Goal: Task Accomplishment & Management: Manage account settings

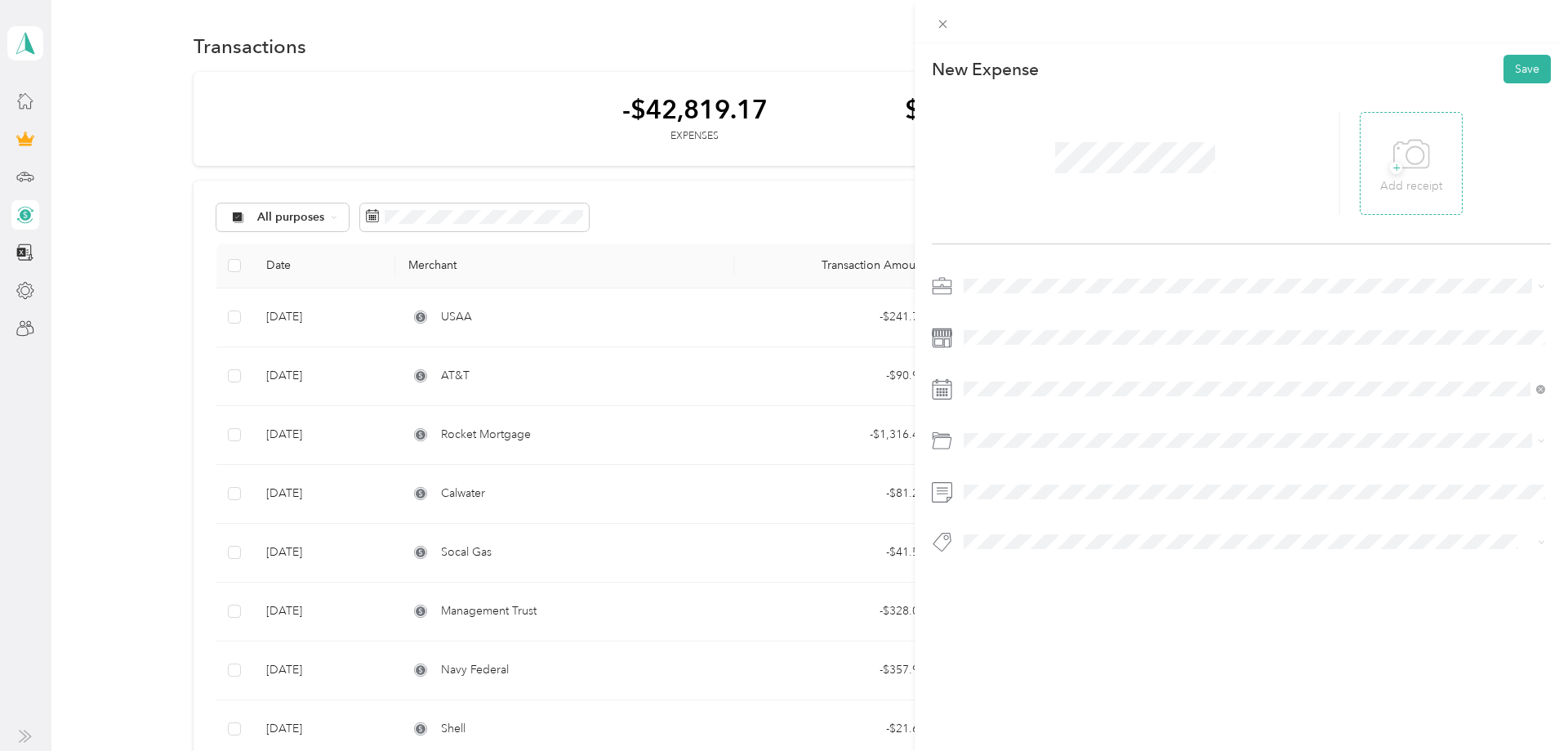
click at [1375, 174] on div "+ Add receipt" at bounding box center [1410, 163] width 103 height 103
click at [1399, 187] on p "Add receipt" at bounding box center [1411, 186] width 62 height 18
click at [1006, 398] on span "Corvette" at bounding box center [991, 401] width 45 height 14
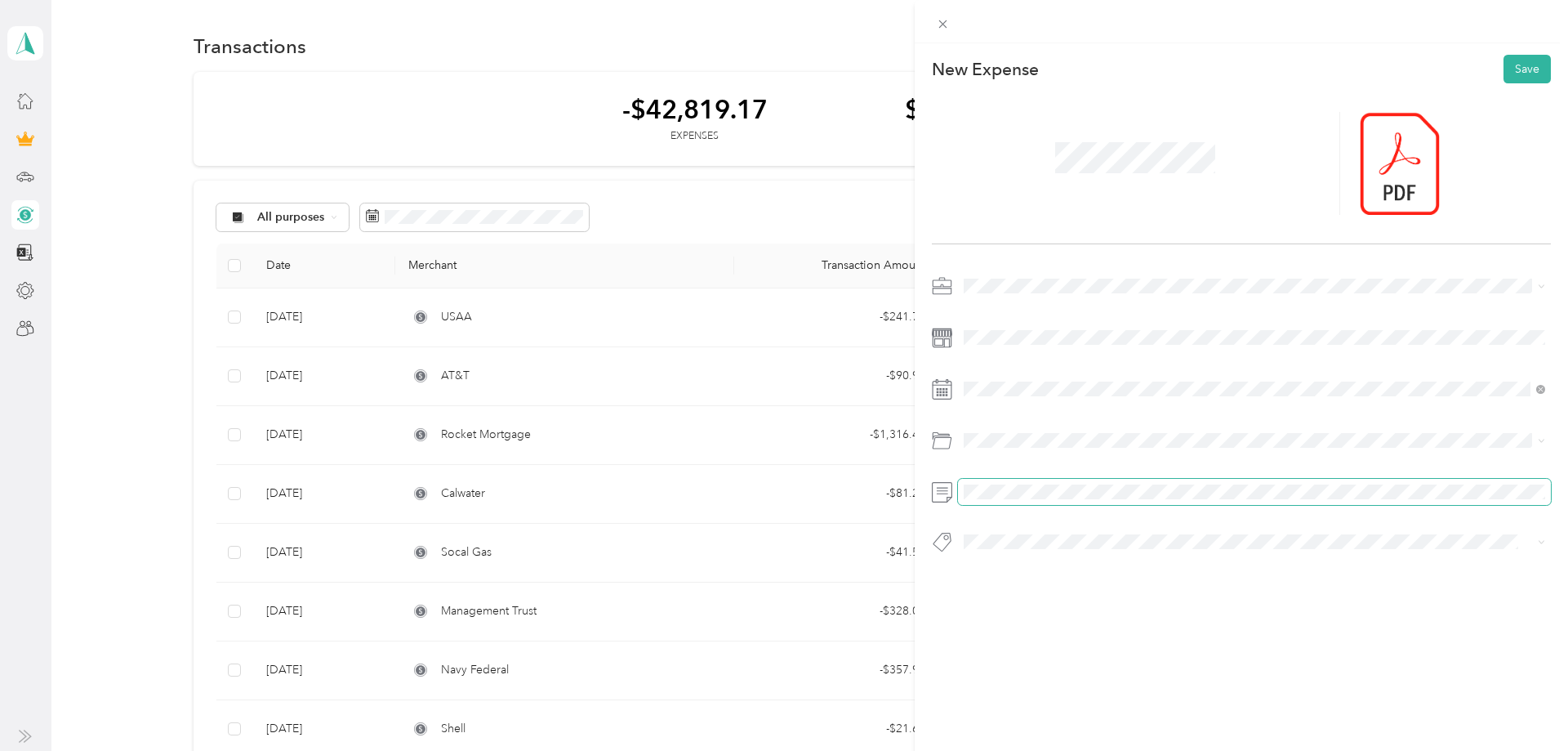
click at [1032, 499] on span at bounding box center [1253, 492] width 593 height 26
click at [1058, 538] on div "Car Maintenance and Repairs" at bounding box center [1254, 534] width 570 height 17
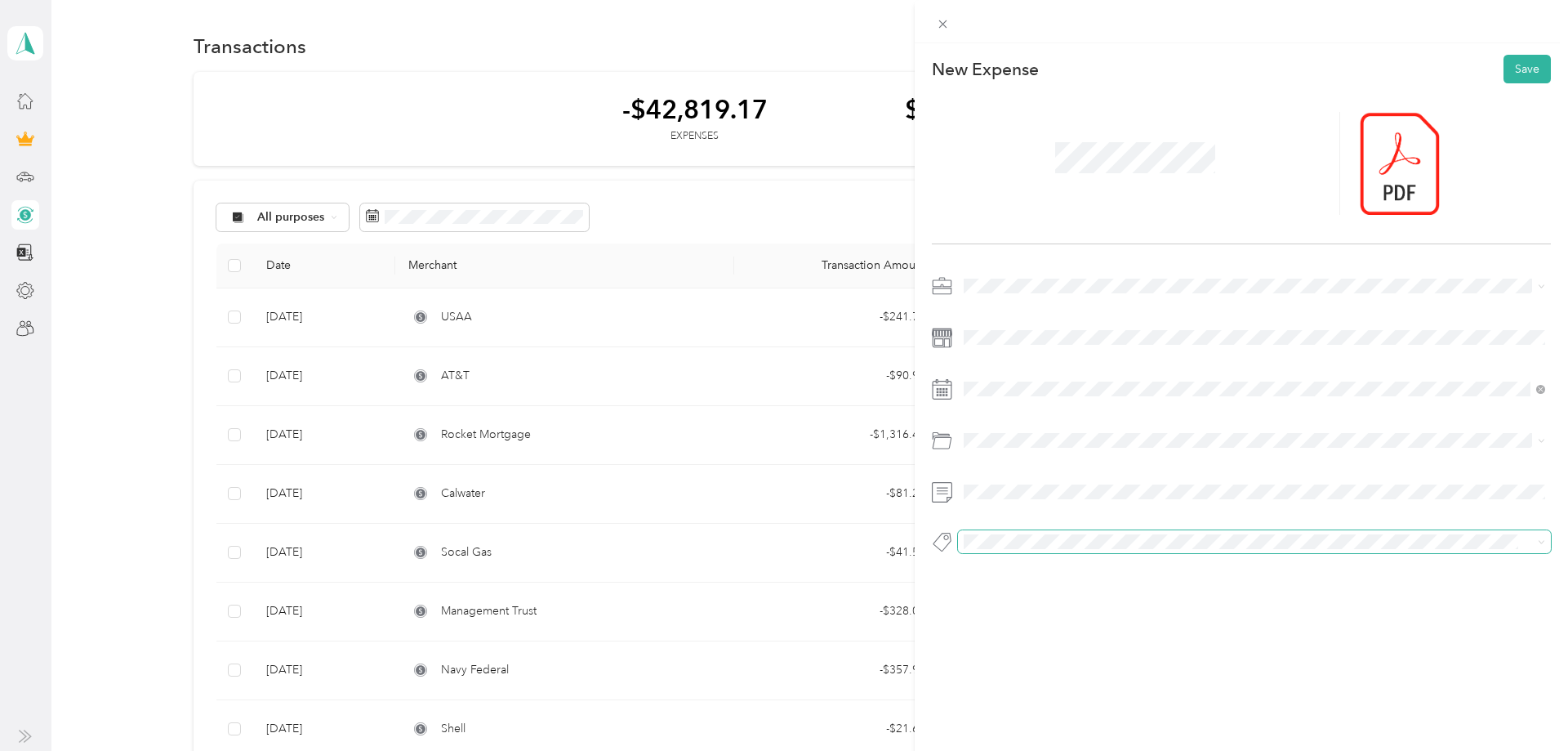
click at [1009, 555] on div at bounding box center [1240, 547] width 619 height 34
click at [1006, 552] on span at bounding box center [1253, 541] width 593 height 23
click at [999, 315] on span "Corvette" at bounding box center [999, 312] width 39 height 15
click at [1519, 74] on button "Save" at bounding box center [1526, 69] width 47 height 29
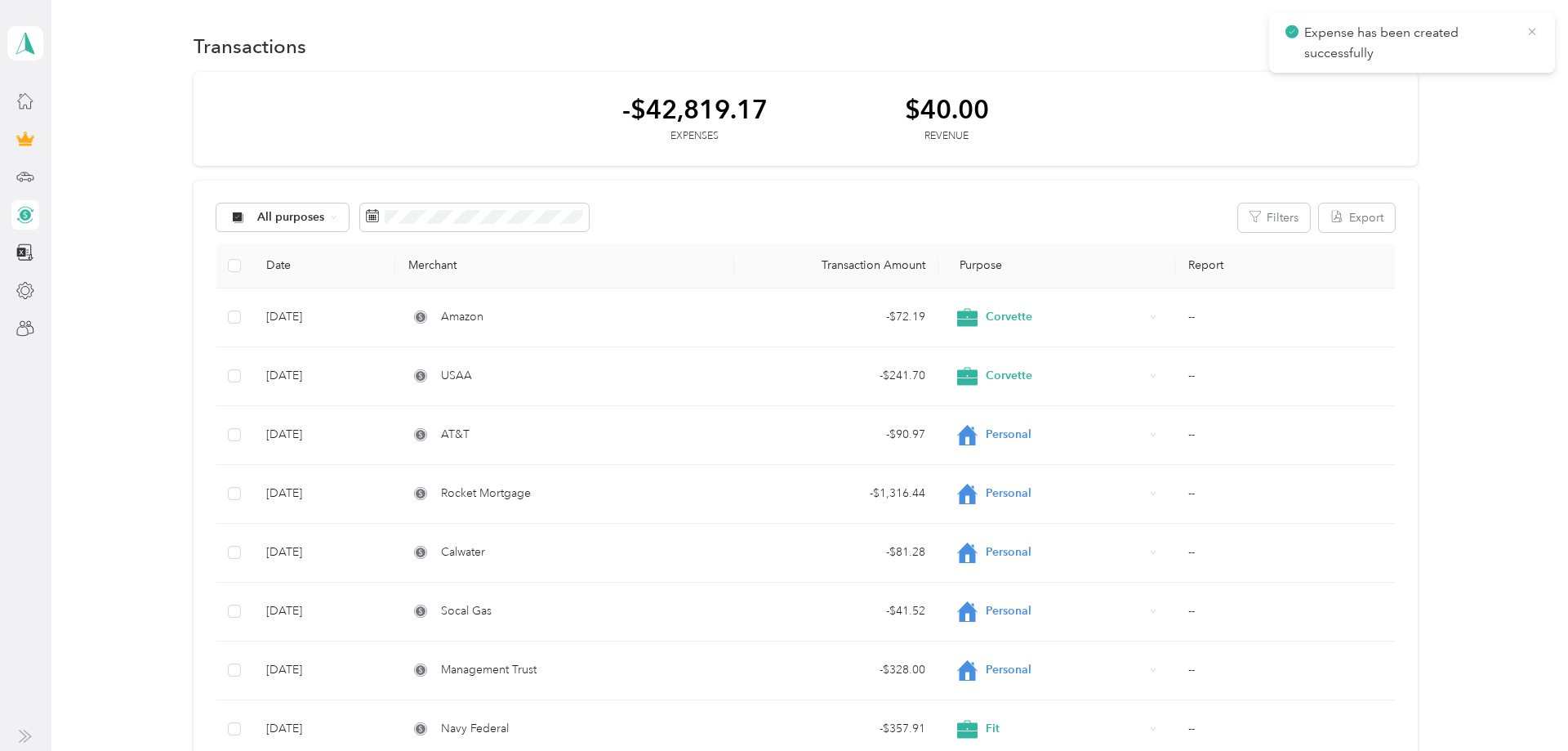
click at [1528, 34] on icon at bounding box center [1531, 32] width 13 height 15
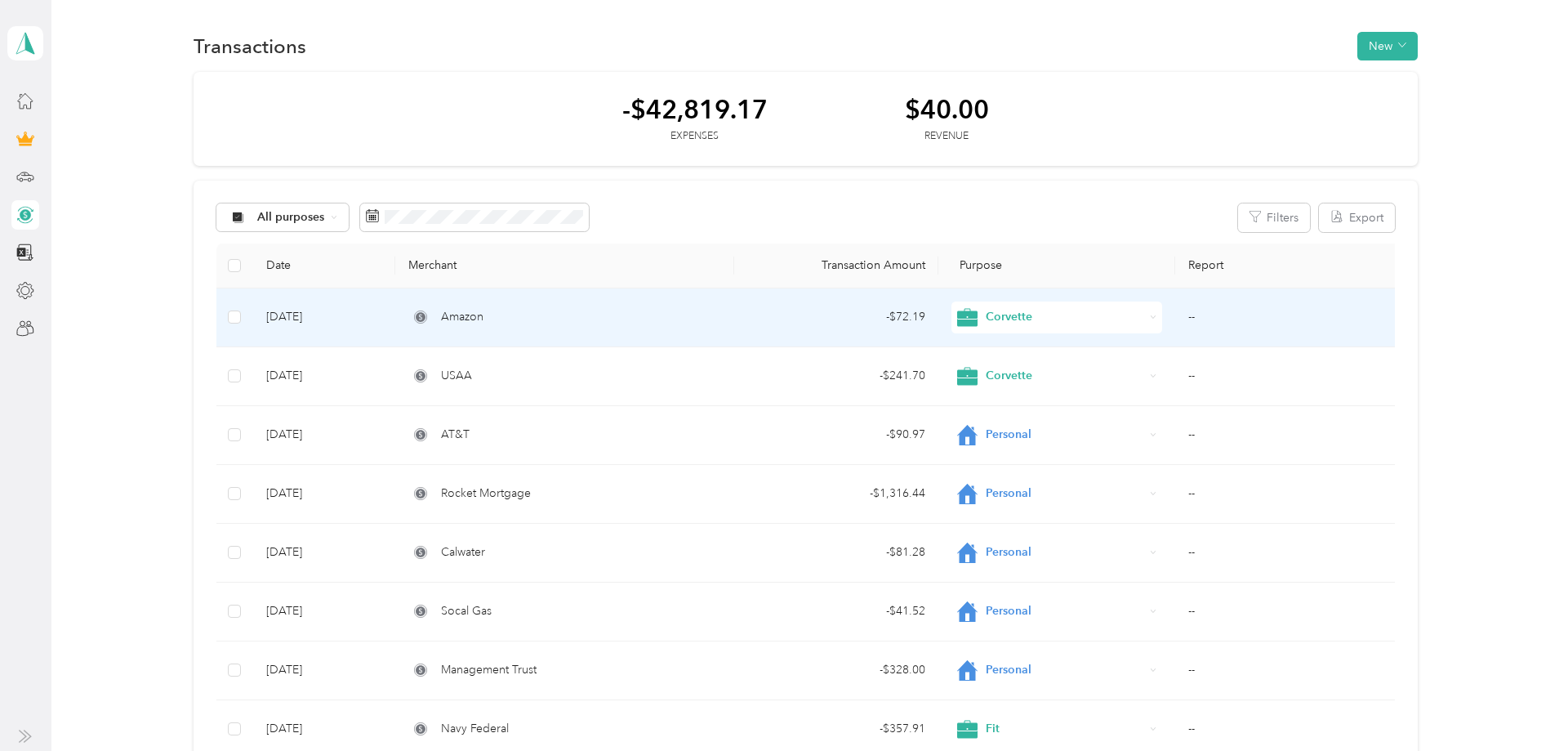
click at [431, 317] on div "Amazon" at bounding box center [565, 317] width 313 height 18
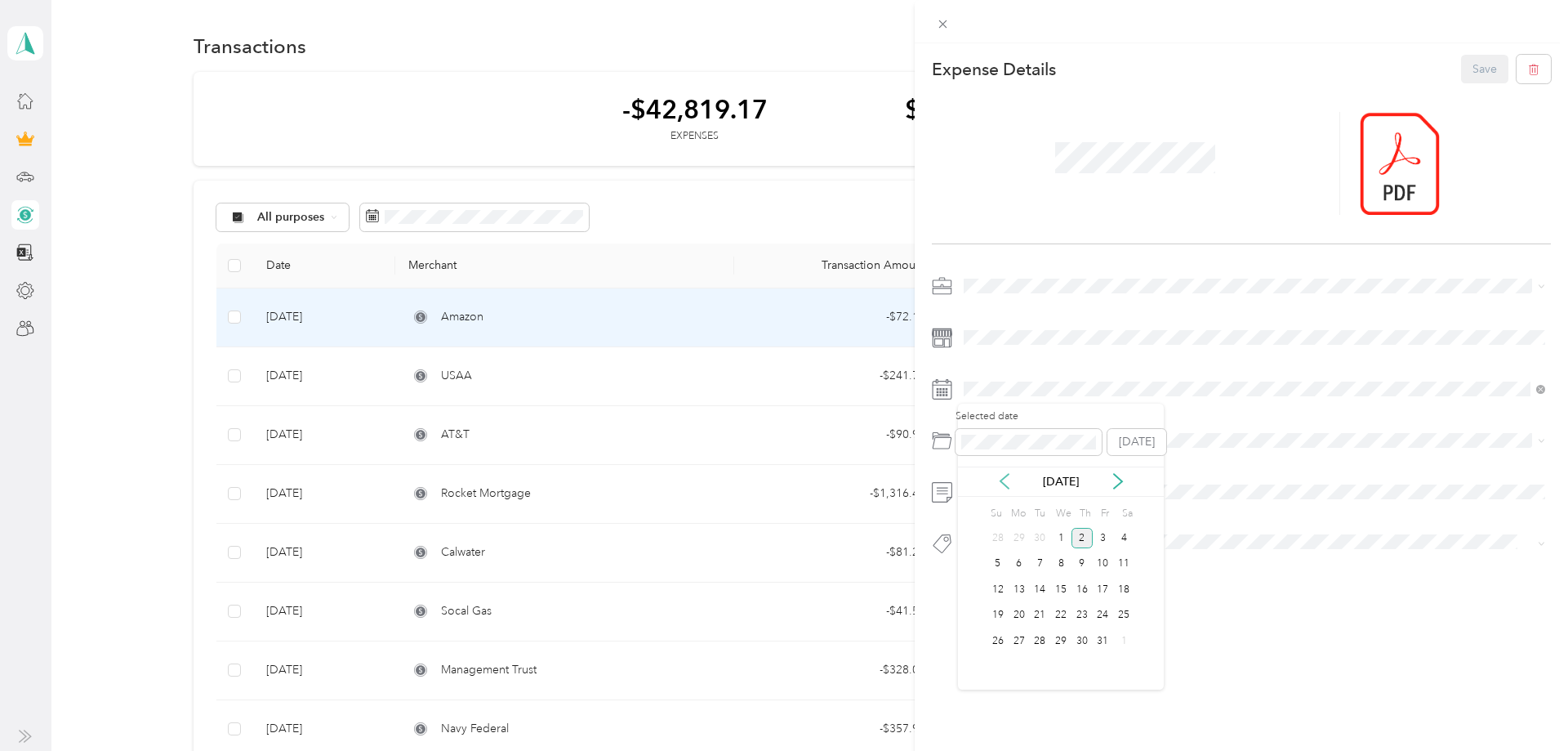
click at [1006, 478] on icon at bounding box center [1004, 481] width 16 height 16
click at [1040, 560] on div "9" at bounding box center [1039, 564] width 21 height 20
click at [1485, 74] on button "Save" at bounding box center [1484, 69] width 47 height 29
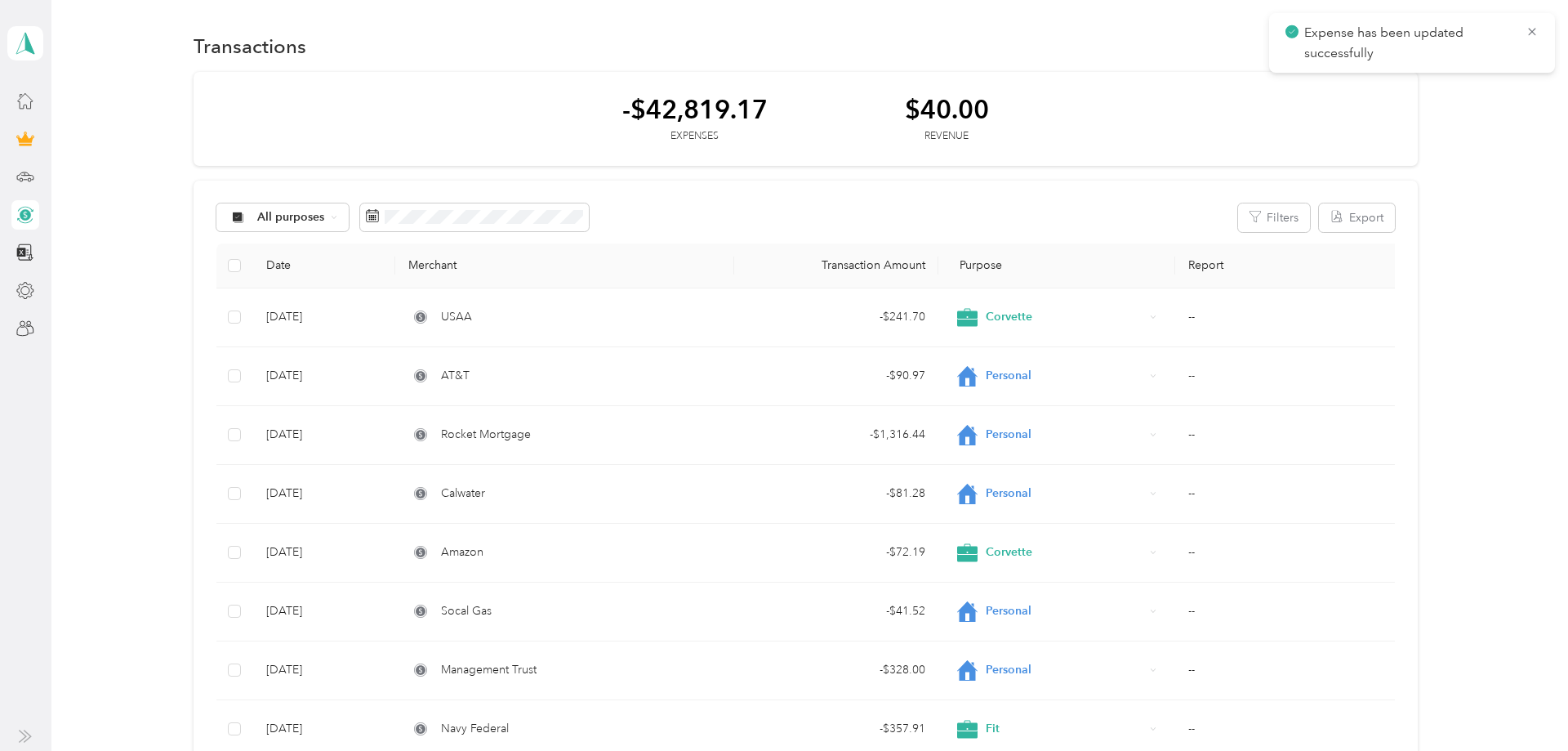
click at [1426, 51] on div "Transactions New" at bounding box center [804, 46] width 1468 height 34
click at [1414, 51] on button "New" at bounding box center [1387, 46] width 60 height 29
click at [1364, 77] on div "Expense" at bounding box center [1382, 77] width 62 height 17
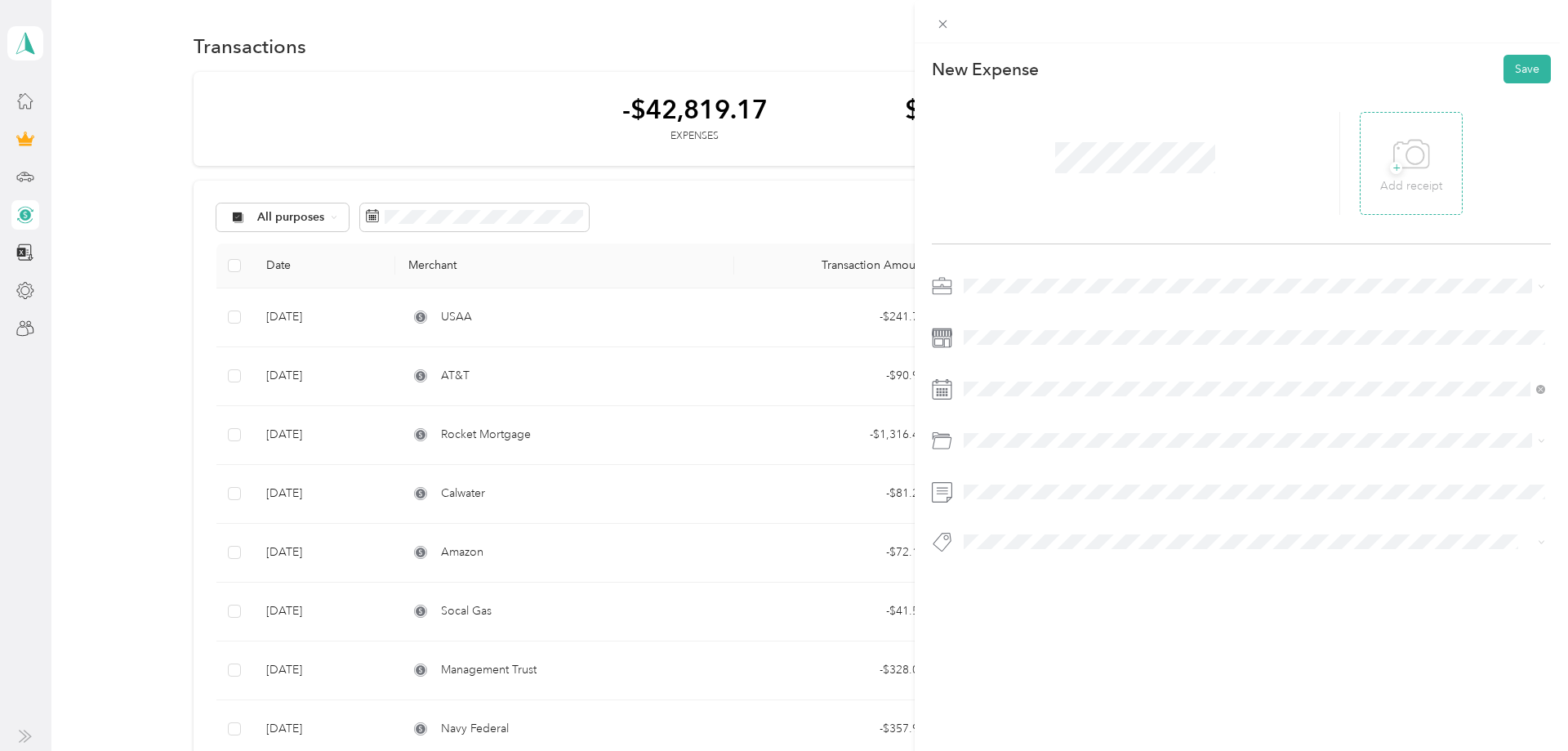
click at [1397, 182] on p "Add receipt" at bounding box center [1411, 186] width 62 height 18
click at [998, 373] on div "Fit" at bounding box center [1254, 372] width 570 height 17
click at [979, 345] on span at bounding box center [1253, 337] width 593 height 26
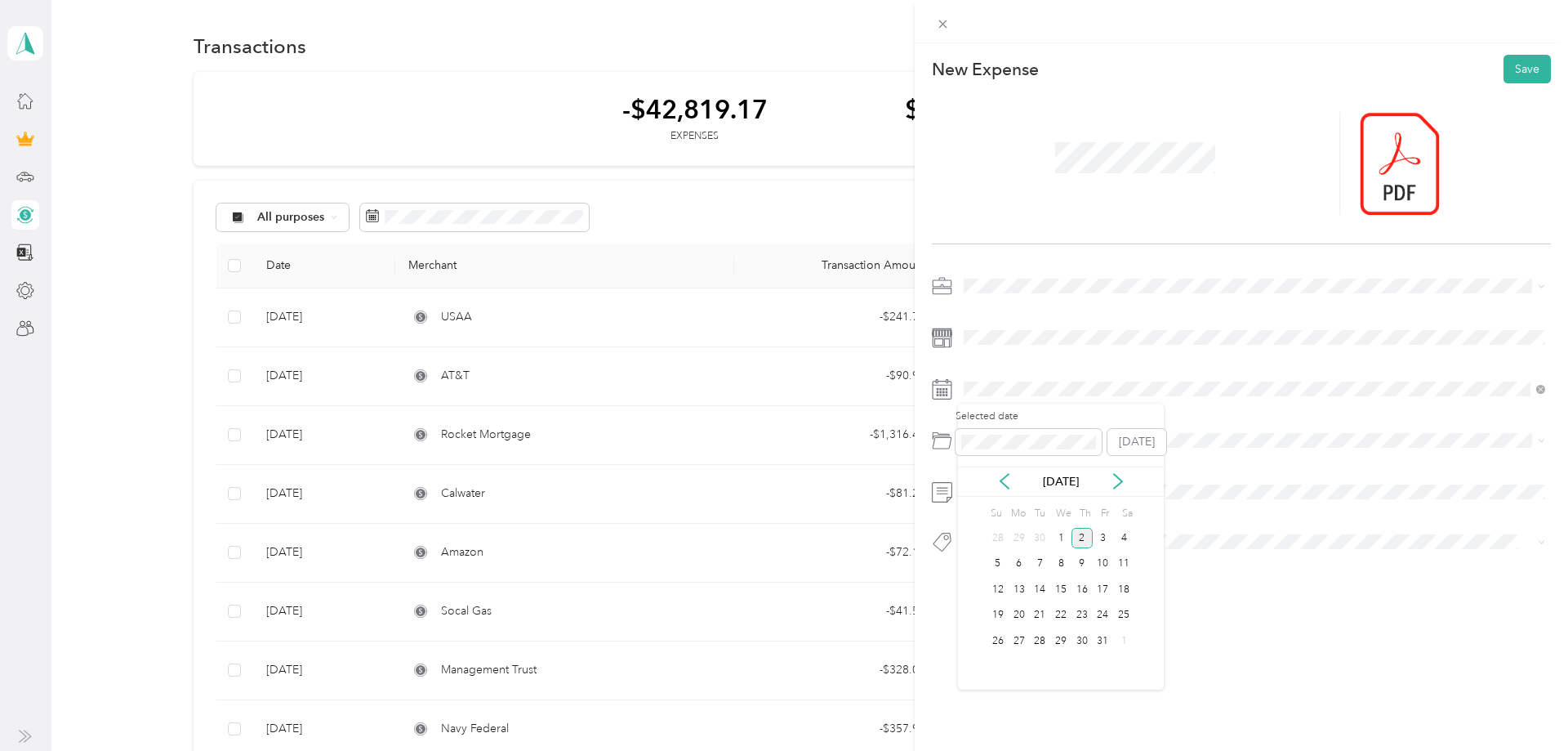
click at [1009, 491] on div "[DATE]" at bounding box center [1060, 482] width 206 height 30
click at [1009, 482] on icon at bounding box center [1004, 481] width 16 height 16
click at [1038, 561] on div "9" at bounding box center [1039, 564] width 21 height 20
click at [1020, 535] on span "Car Maintenance and Repairs" at bounding box center [1044, 535] width 150 height 14
click at [1004, 353] on li "Fit" at bounding box center [1253, 348] width 593 height 32
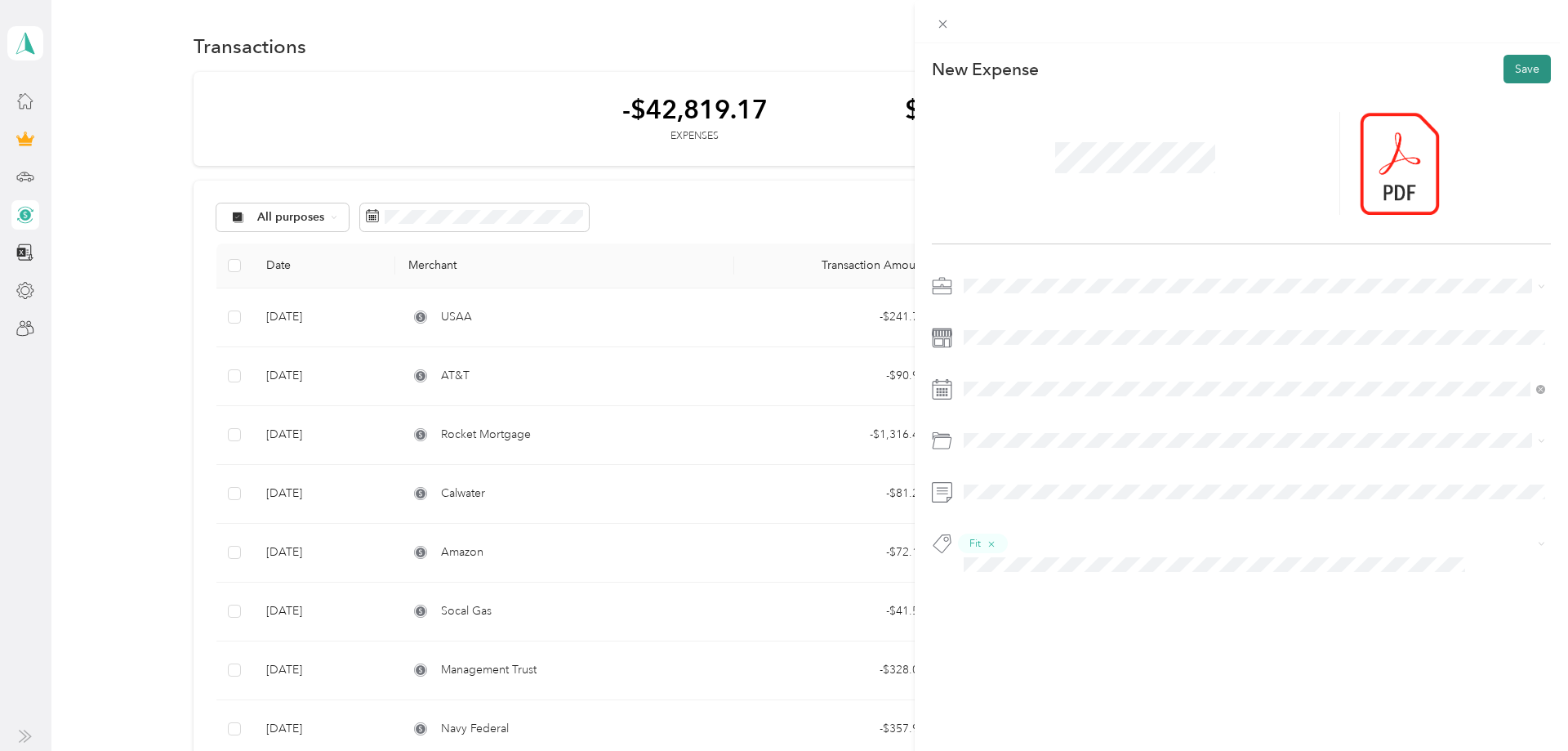
click at [1528, 75] on button "Save" at bounding box center [1526, 69] width 47 height 29
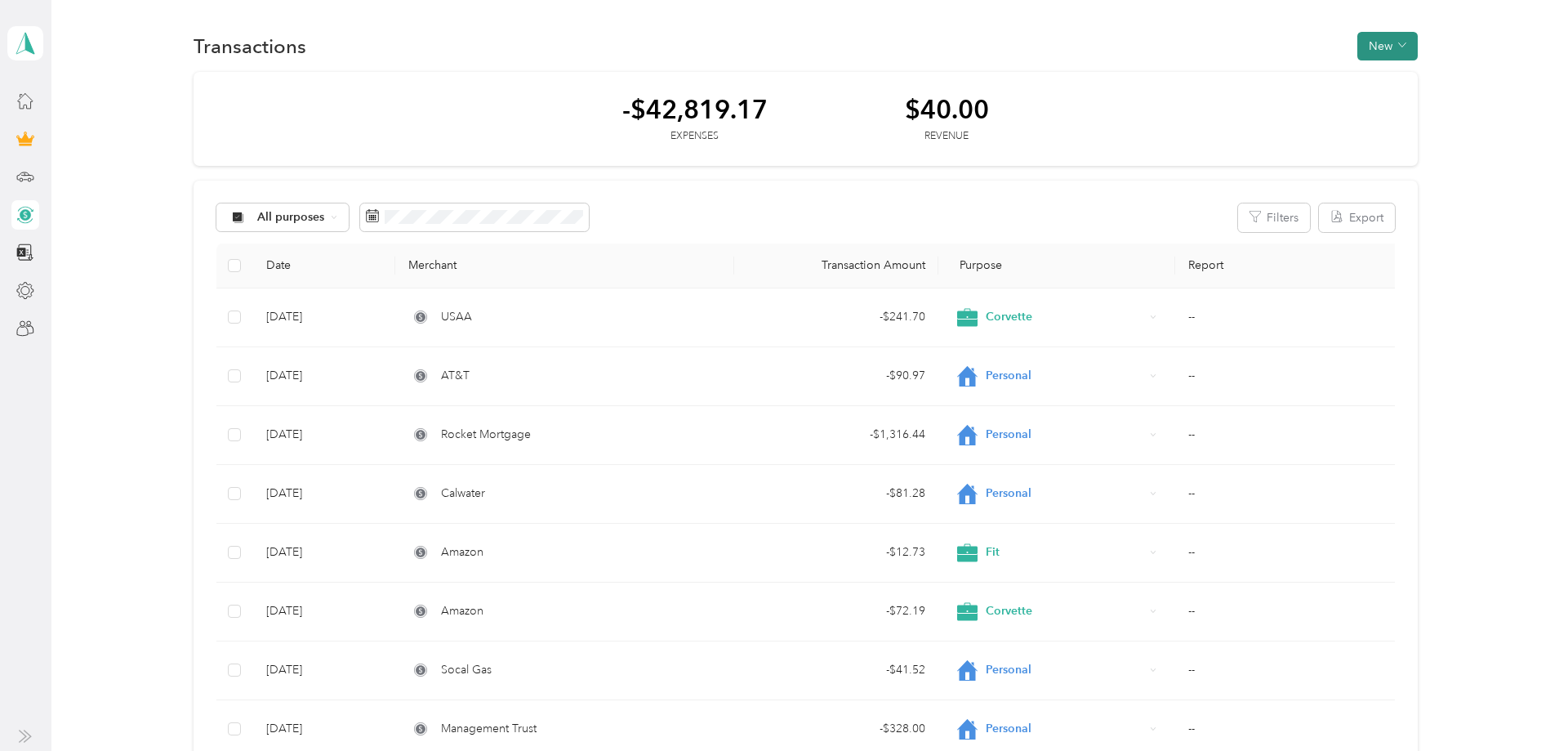
click at [1417, 48] on button "New" at bounding box center [1387, 46] width 60 height 29
click at [1396, 78] on span "Expense" at bounding box center [1390, 77] width 44 height 17
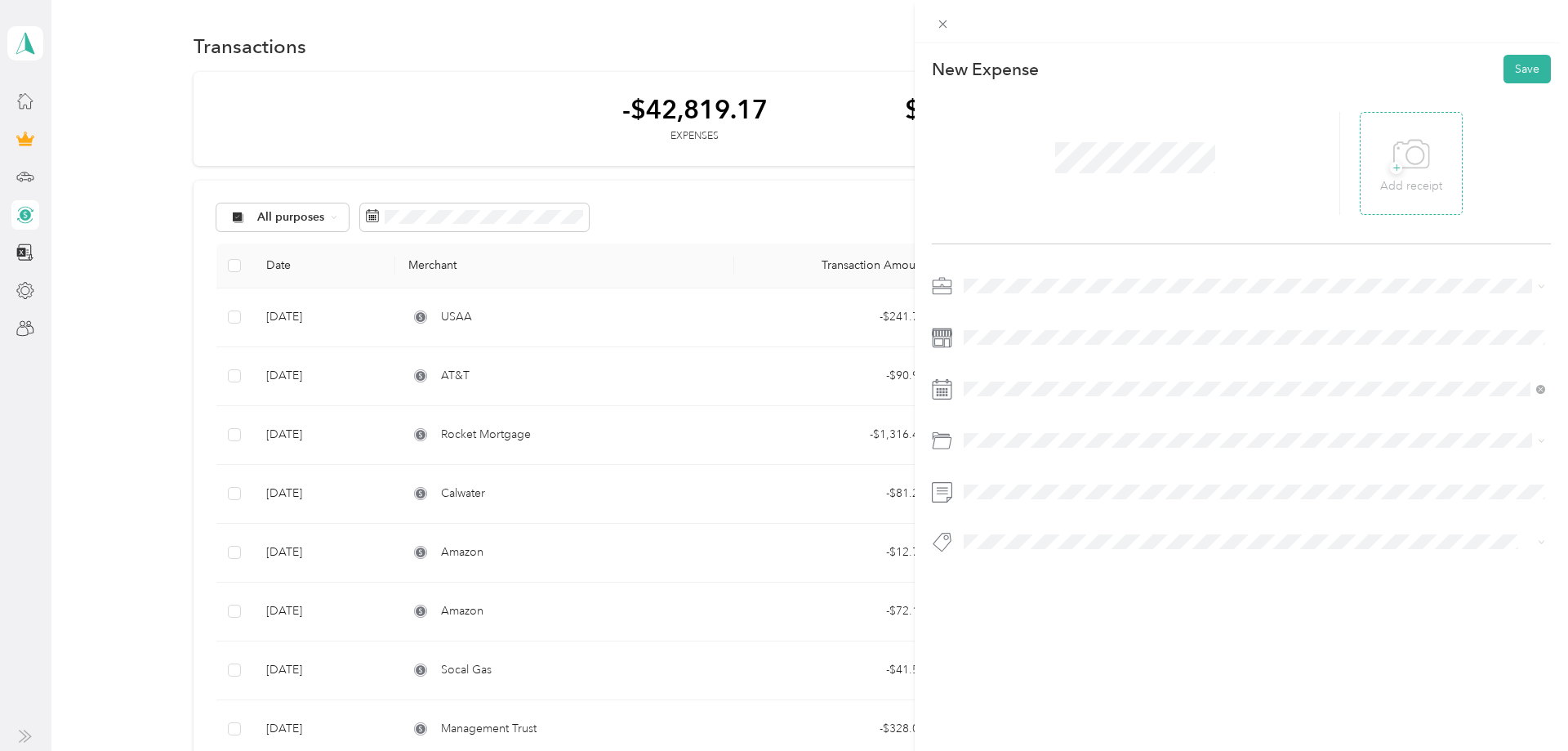
click at [1409, 141] on icon at bounding box center [1410, 154] width 35 height 28
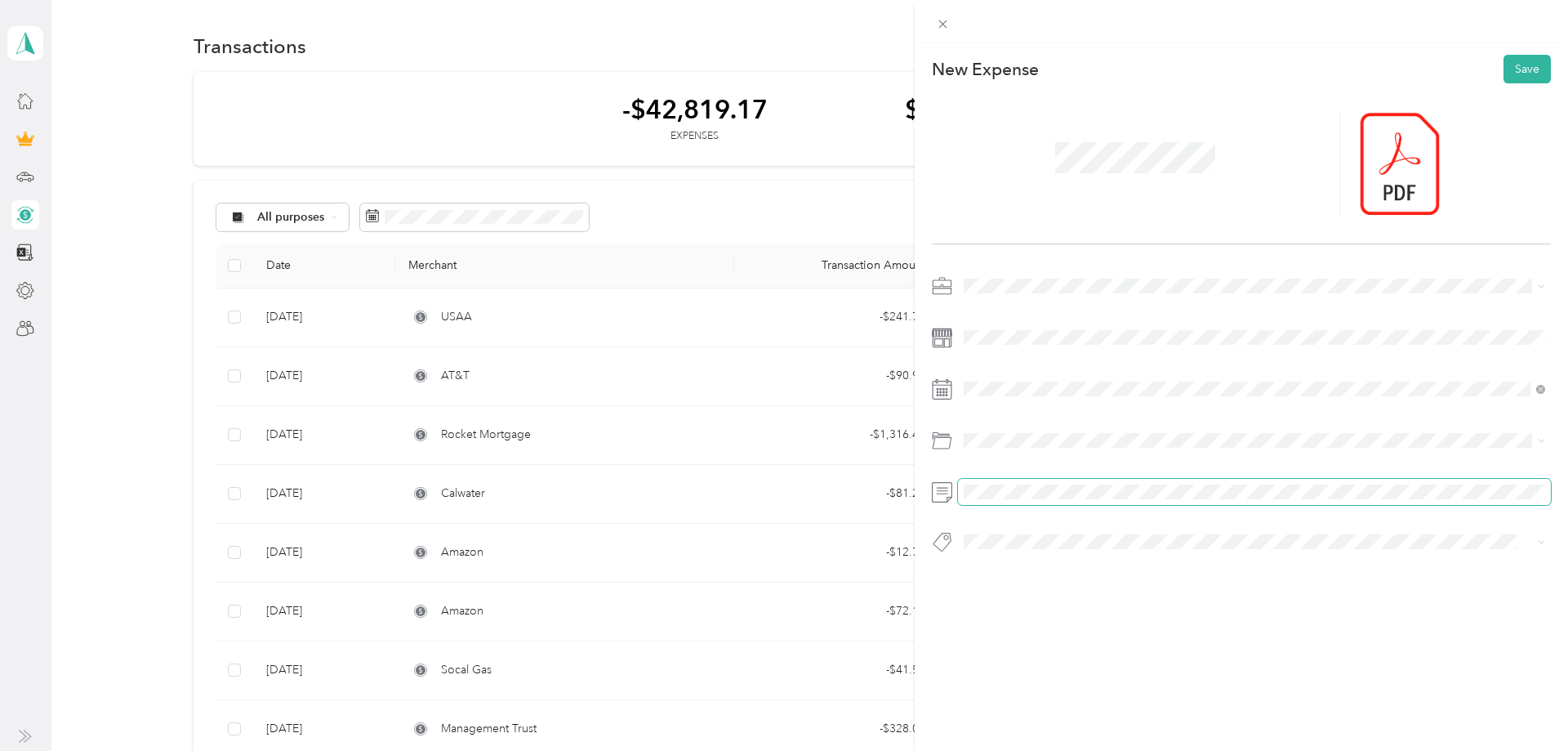
click at [994, 499] on span at bounding box center [1253, 492] width 593 height 26
click at [983, 278] on span at bounding box center [1253, 286] width 593 height 26
click at [983, 319] on li "Work" at bounding box center [1253, 315] width 593 height 29
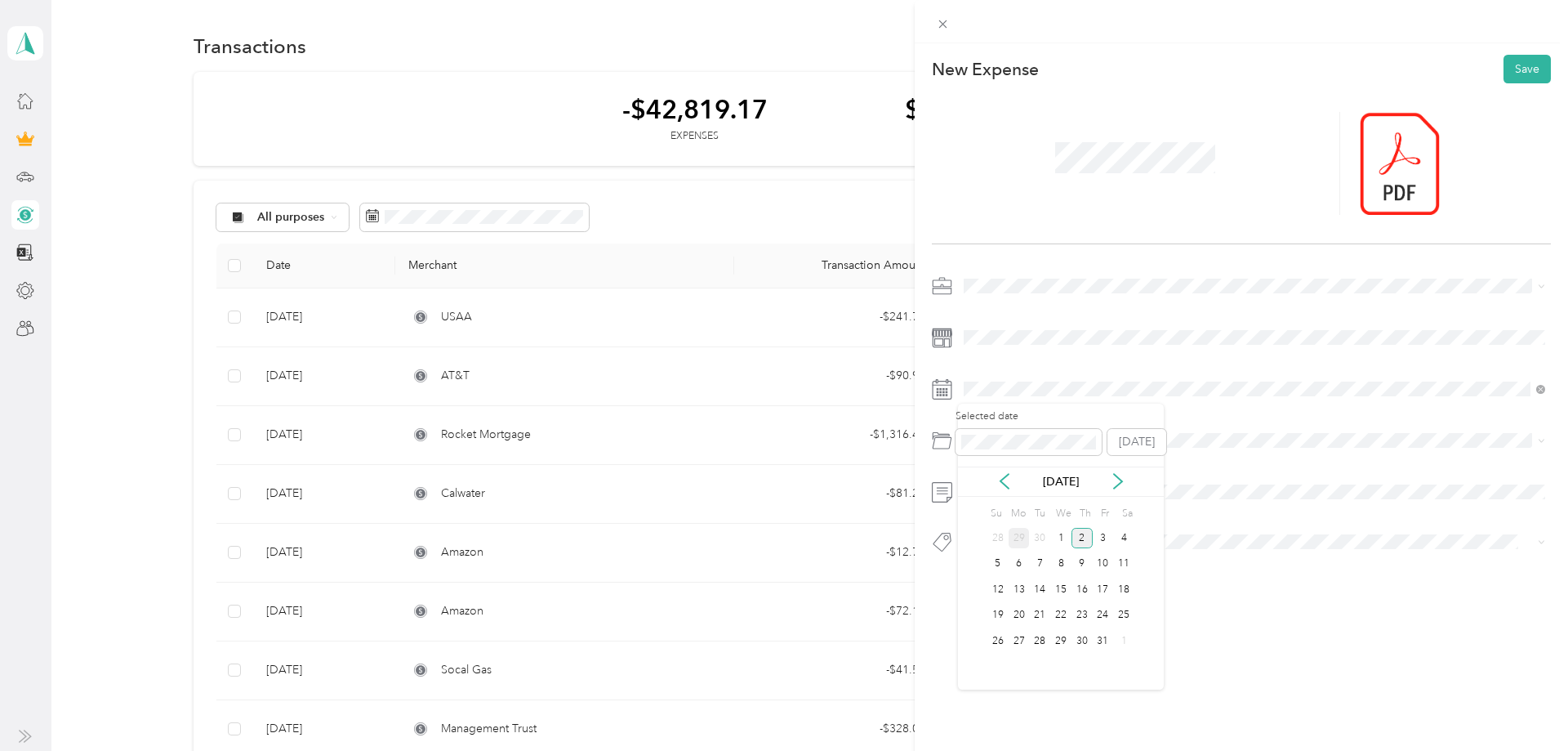
click at [1020, 538] on div "29" at bounding box center [1018, 538] width 21 height 20
click at [1015, 507] on div "Tools" at bounding box center [1254, 506] width 570 height 17
click at [1029, 601] on div "New Expense Save" at bounding box center [1241, 332] width 654 height 578
click at [1512, 68] on button "Save" at bounding box center [1526, 69] width 47 height 29
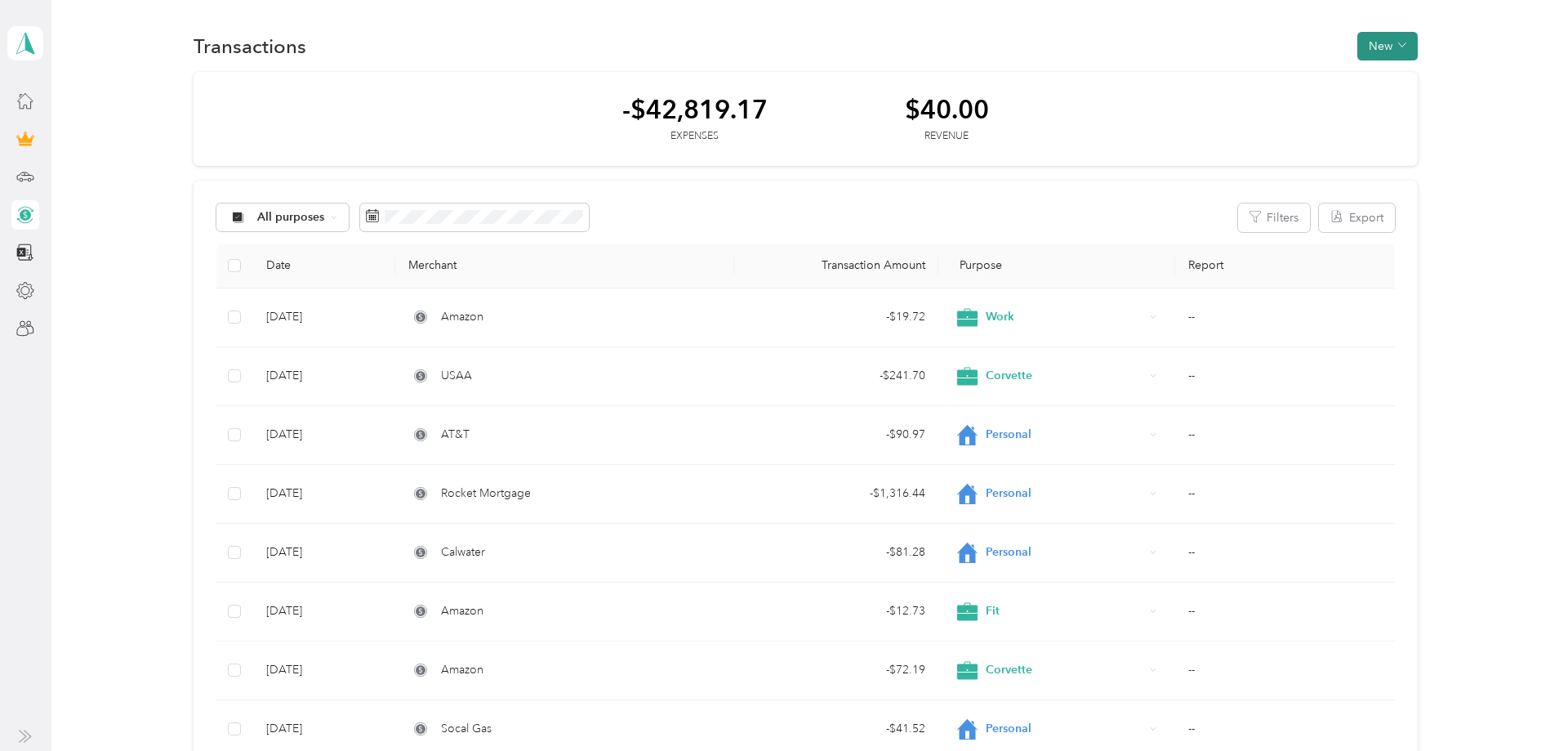
click at [1375, 45] on button "New" at bounding box center [1387, 46] width 60 height 29
click at [1367, 67] on li "Expense" at bounding box center [1382, 77] width 85 height 29
click at [1368, 82] on div "Expense" at bounding box center [1382, 77] width 62 height 17
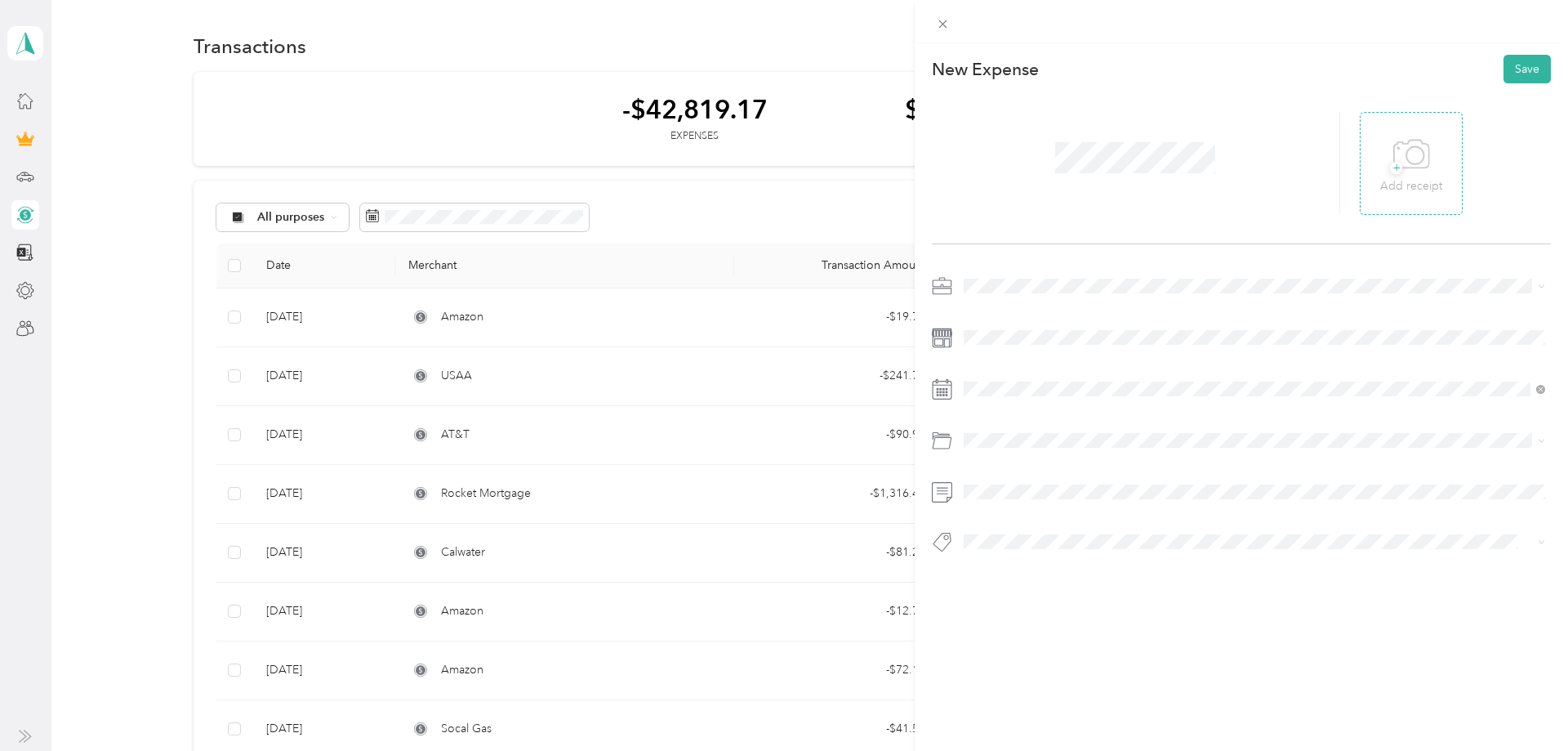
click at [1446, 153] on div "+ Add receipt" at bounding box center [1410, 163] width 103 height 103
click at [1364, 163] on div "+ Add receipt" at bounding box center [1240, 163] width 619 height 161
click at [1390, 158] on div "+ Add receipt" at bounding box center [1411, 163] width 62 height 63
click at [1038, 277] on span at bounding box center [1253, 286] width 593 height 26
click at [998, 322] on ol "Work Personal Fit Corvette Other Charity Medical Moving Commute" at bounding box center [1253, 415] width 593 height 229
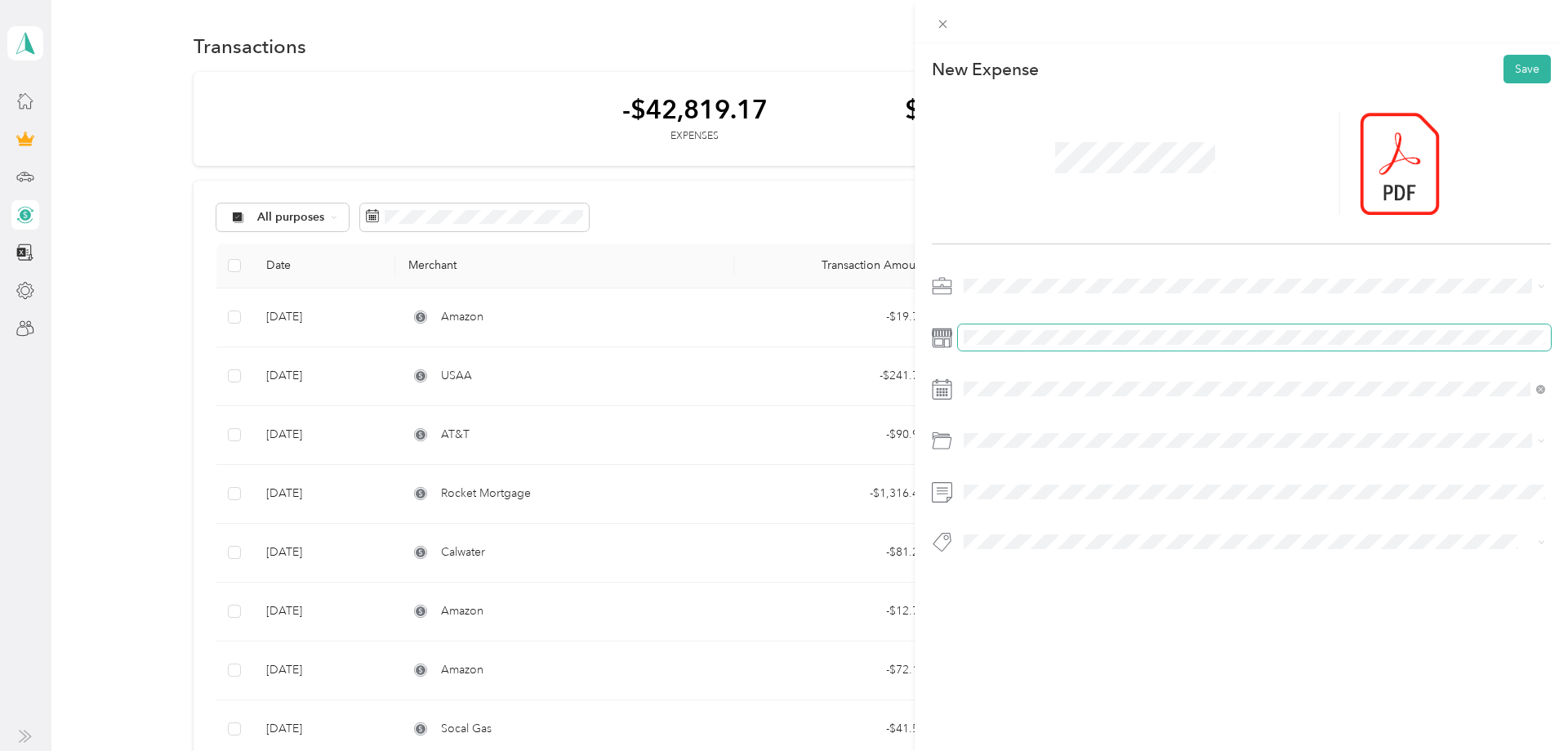
click at [997, 348] on span at bounding box center [1253, 337] width 593 height 26
drag, startPoint x: 1002, startPoint y: 306, endPoint x: 1006, endPoint y: 297, distance: 9.8
click at [1003, 303] on div at bounding box center [1240, 419] width 619 height 292
click at [1010, 315] on div "Work" at bounding box center [1254, 314] width 570 height 17
click at [1020, 510] on div "Tools" at bounding box center [1254, 506] width 570 height 17
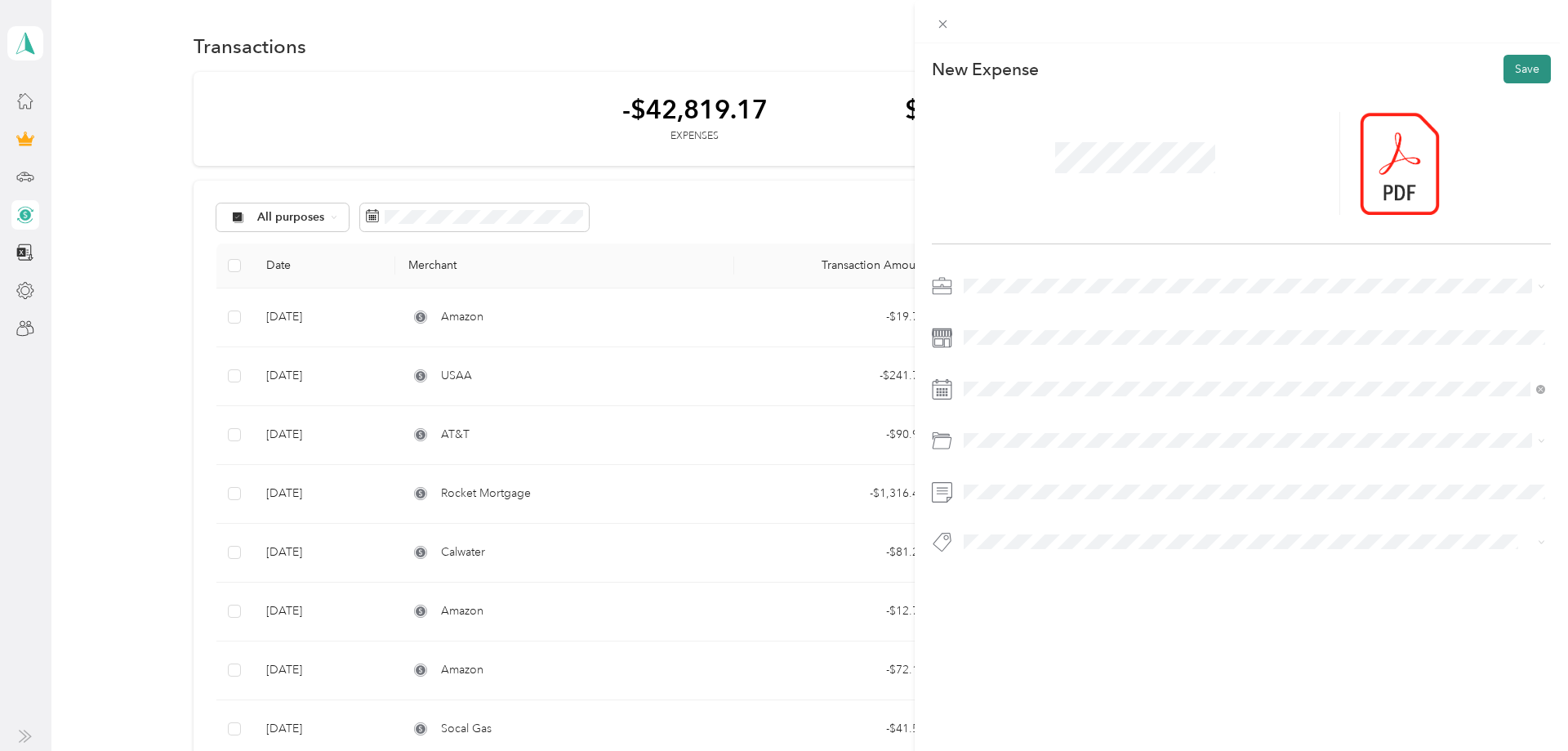
click at [1538, 70] on button "Save" at bounding box center [1526, 69] width 47 height 29
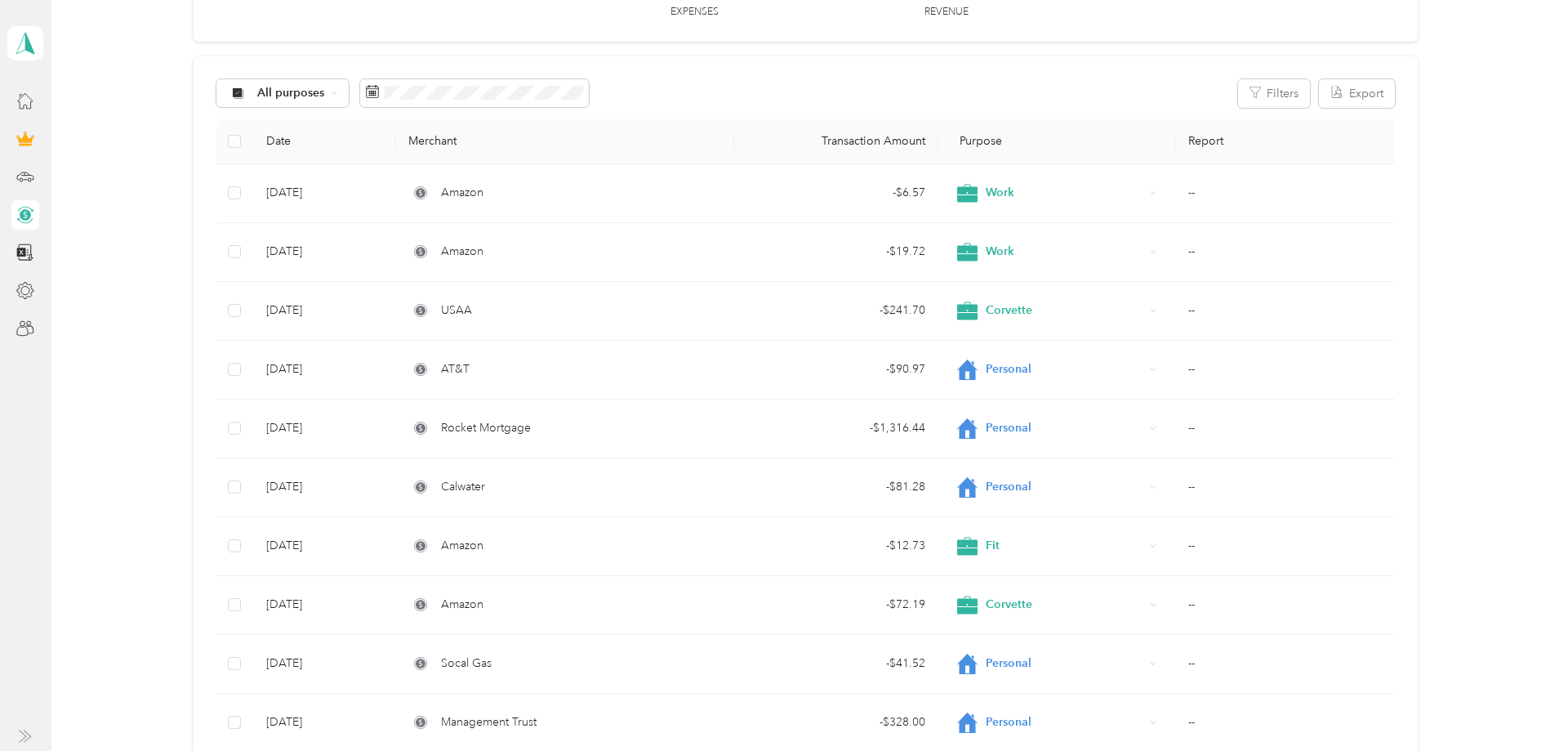
scroll to position [83, 0]
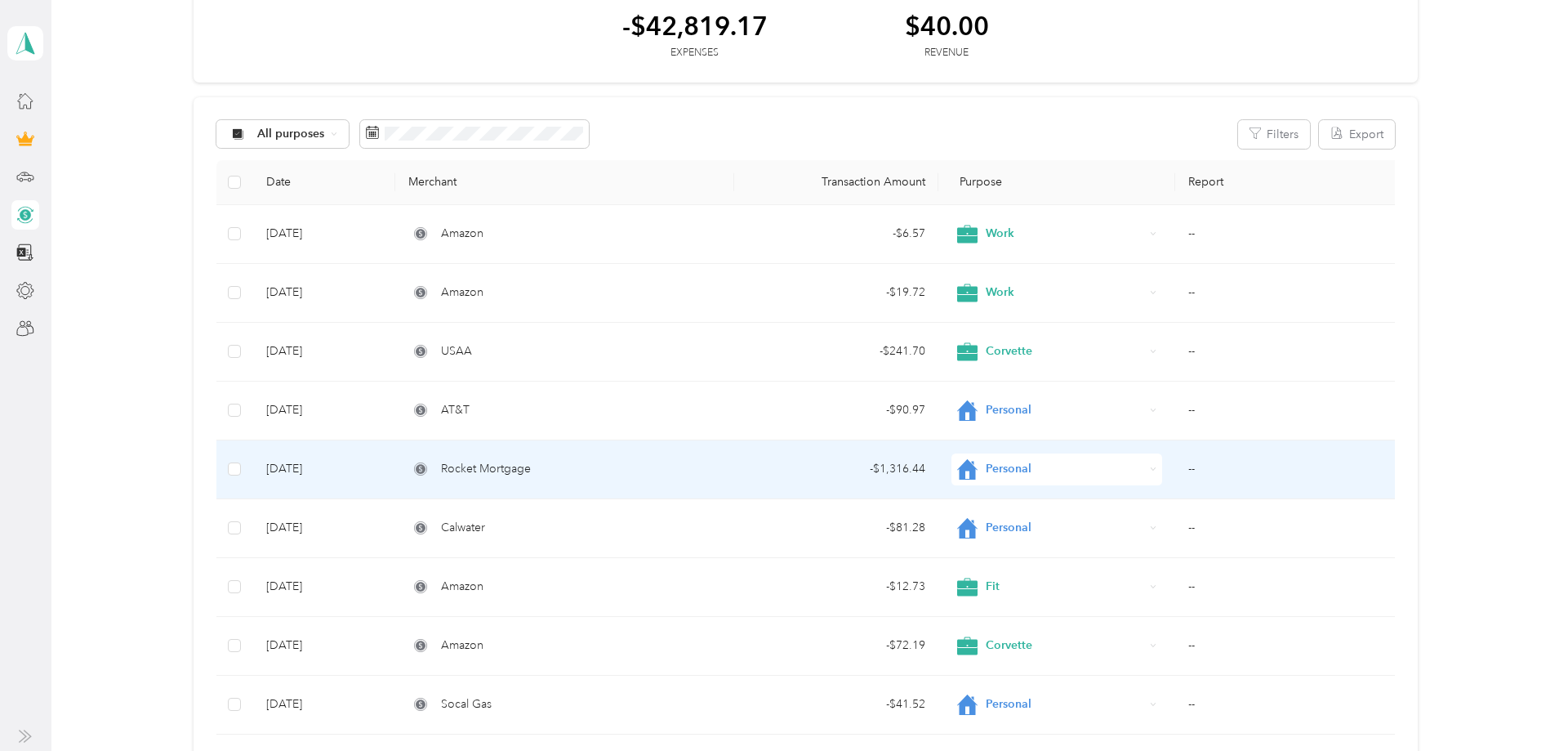
click at [534, 477] on div "Rocket Mortgage" at bounding box center [565, 469] width 313 height 18
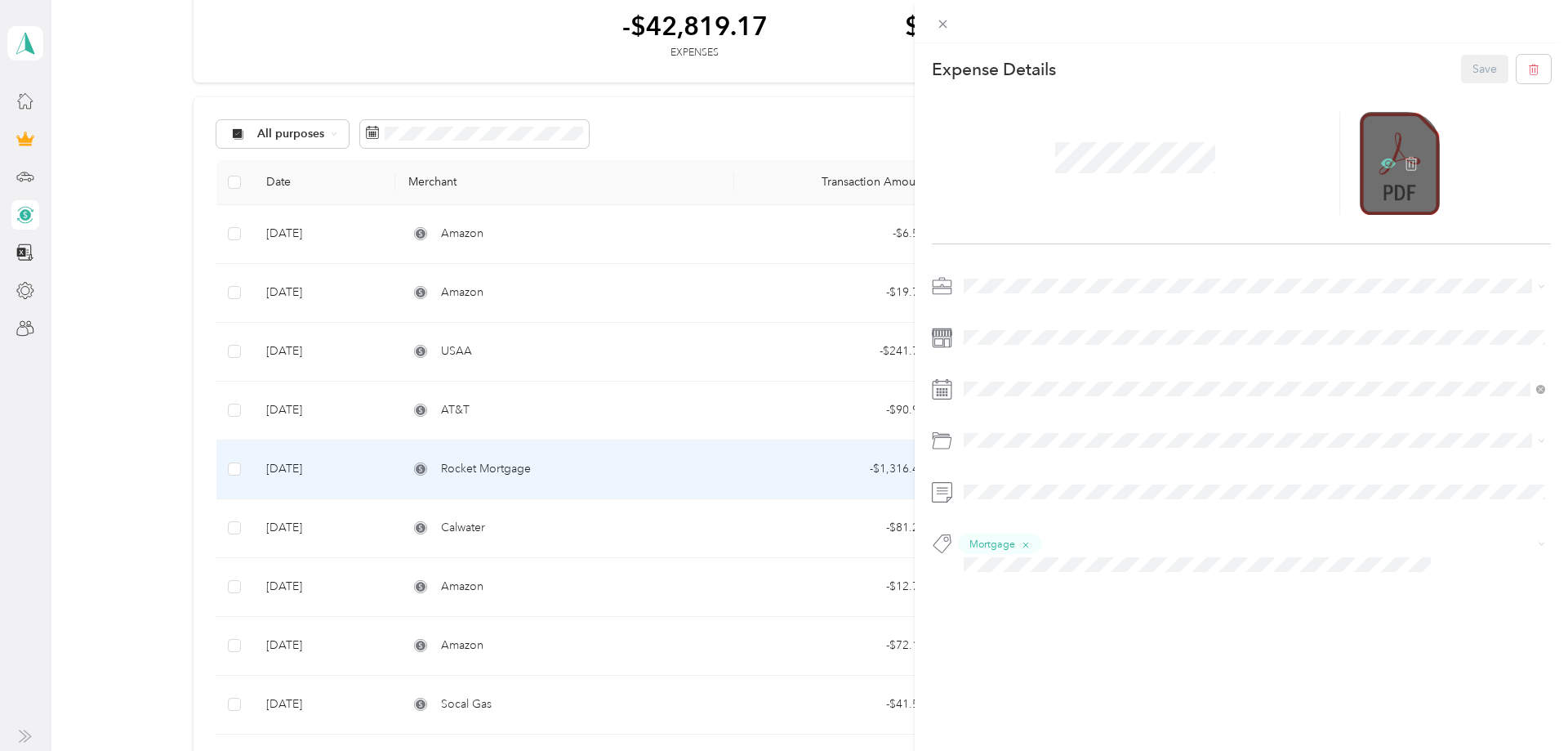
click at [1388, 168] on icon at bounding box center [1388, 164] width 15 height 10
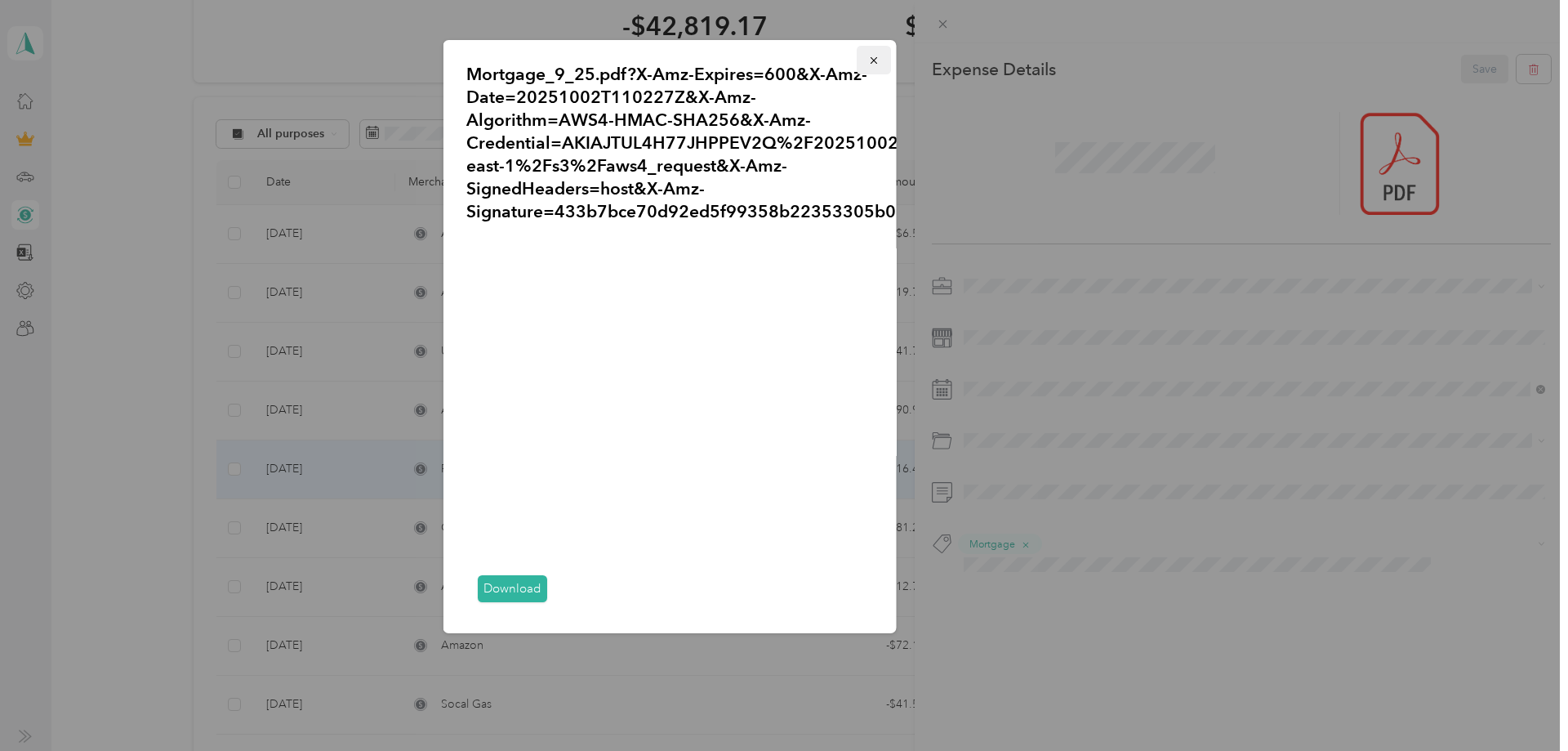
click at [876, 65] on icon "button" at bounding box center [873, 60] width 11 height 11
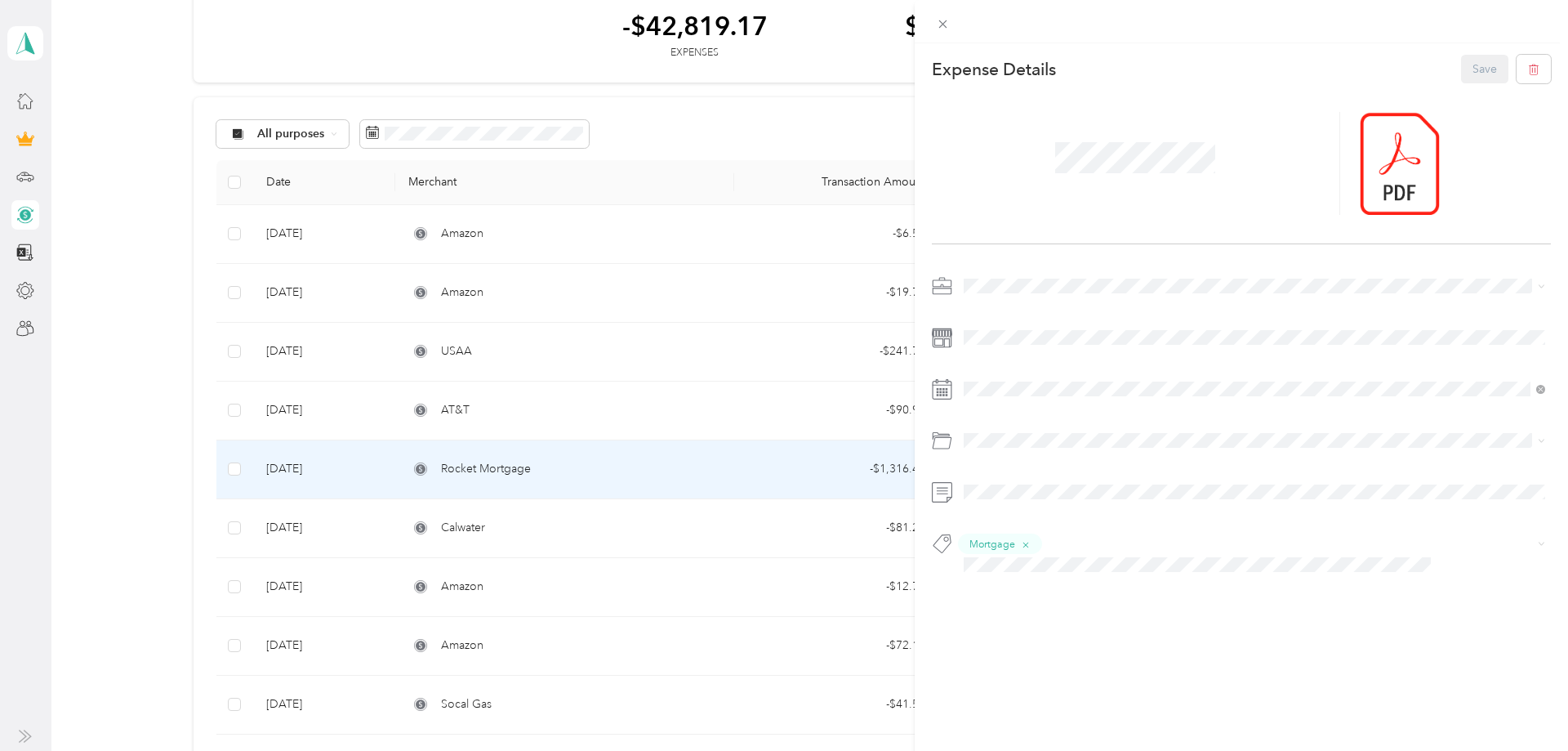
scroll to position [83, 0]
drag, startPoint x: 52, startPoint y: 592, endPoint x: 153, endPoint y: 572, distance: 103.0
click at [57, 589] on div "This expense cannot be edited because it is either under review, approved, or p…" at bounding box center [784, 375] width 1568 height 751
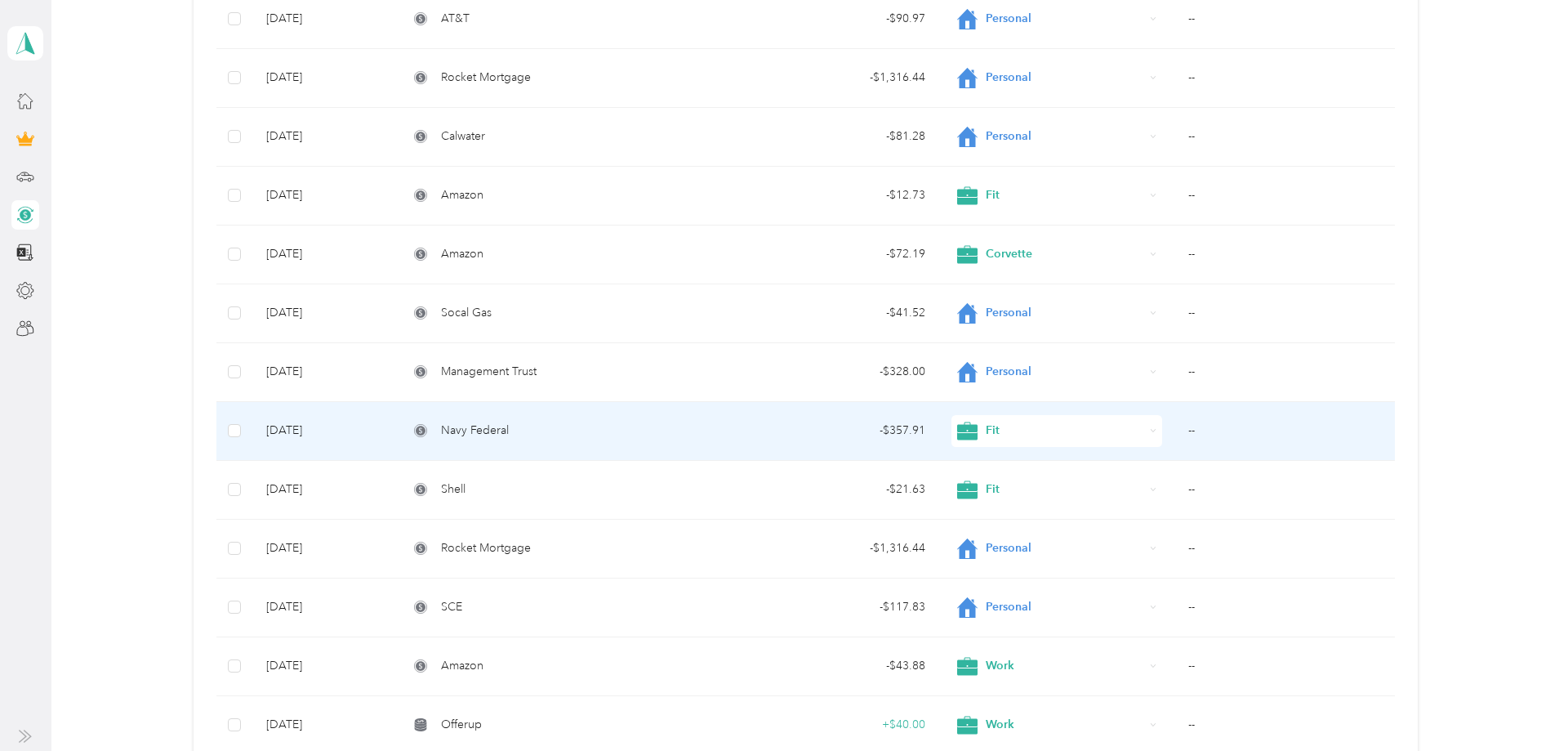
scroll to position [500, 0]
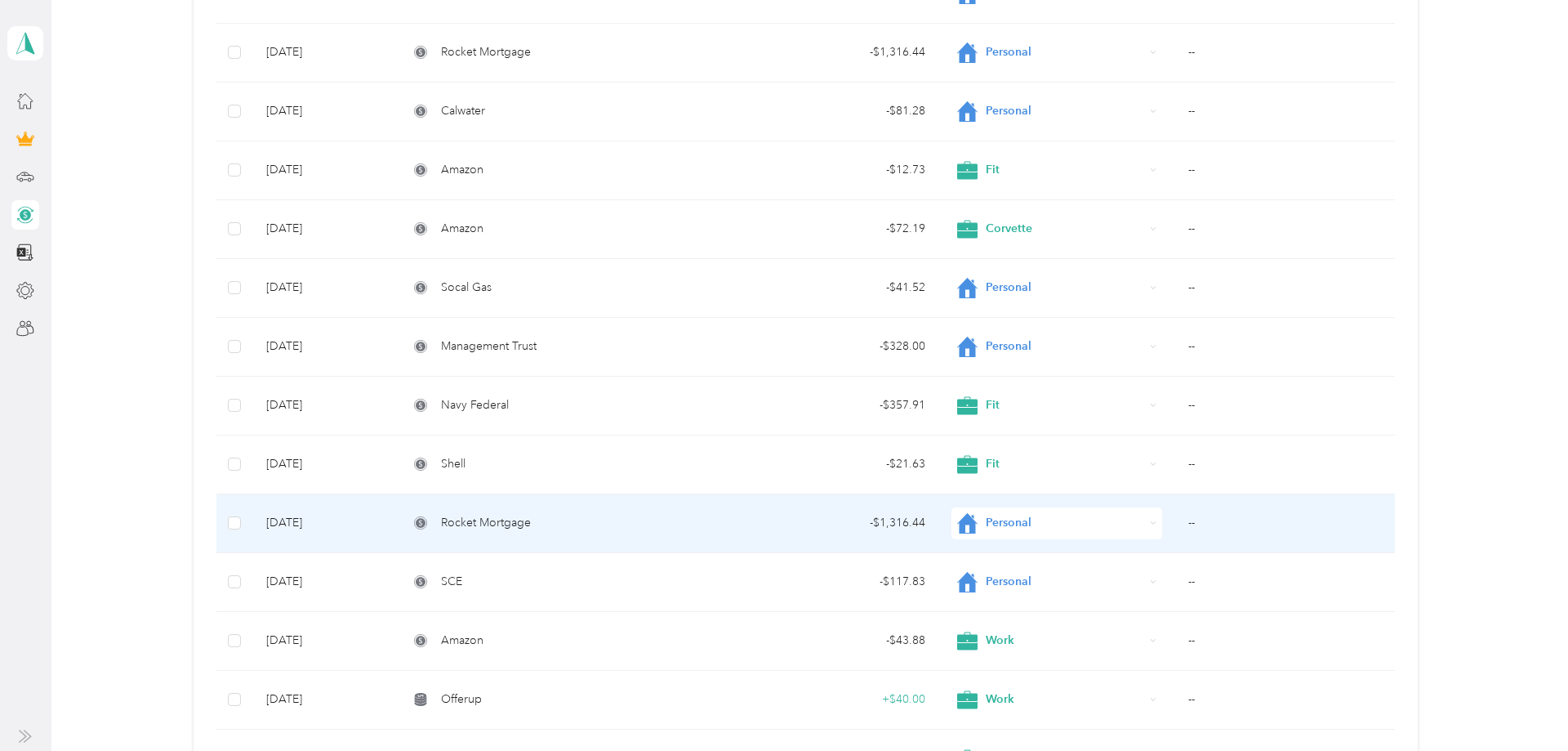
click at [511, 534] on td "Rocket Mortgage" at bounding box center [564, 523] width 339 height 59
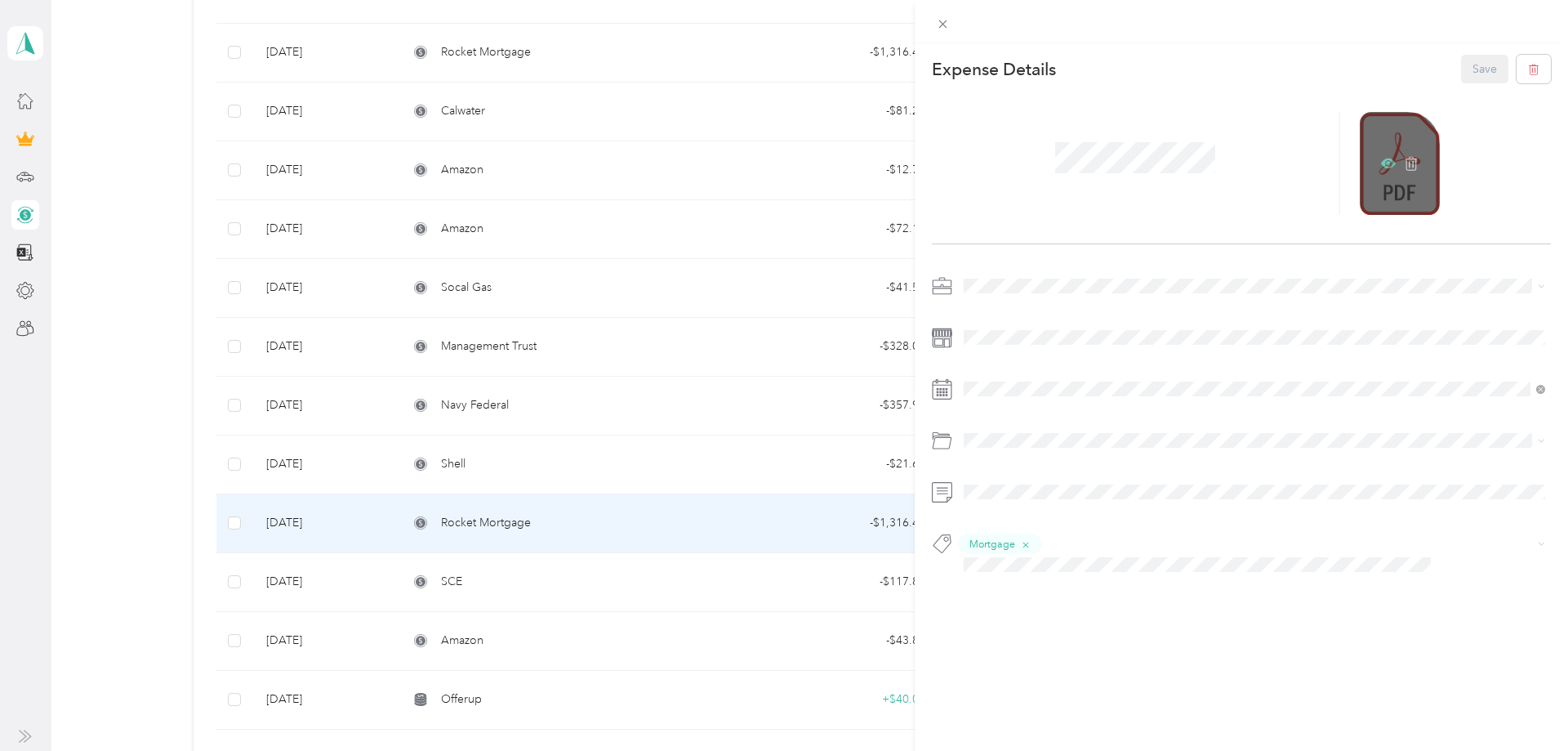
click at [1390, 165] on icon at bounding box center [1388, 163] width 15 height 15
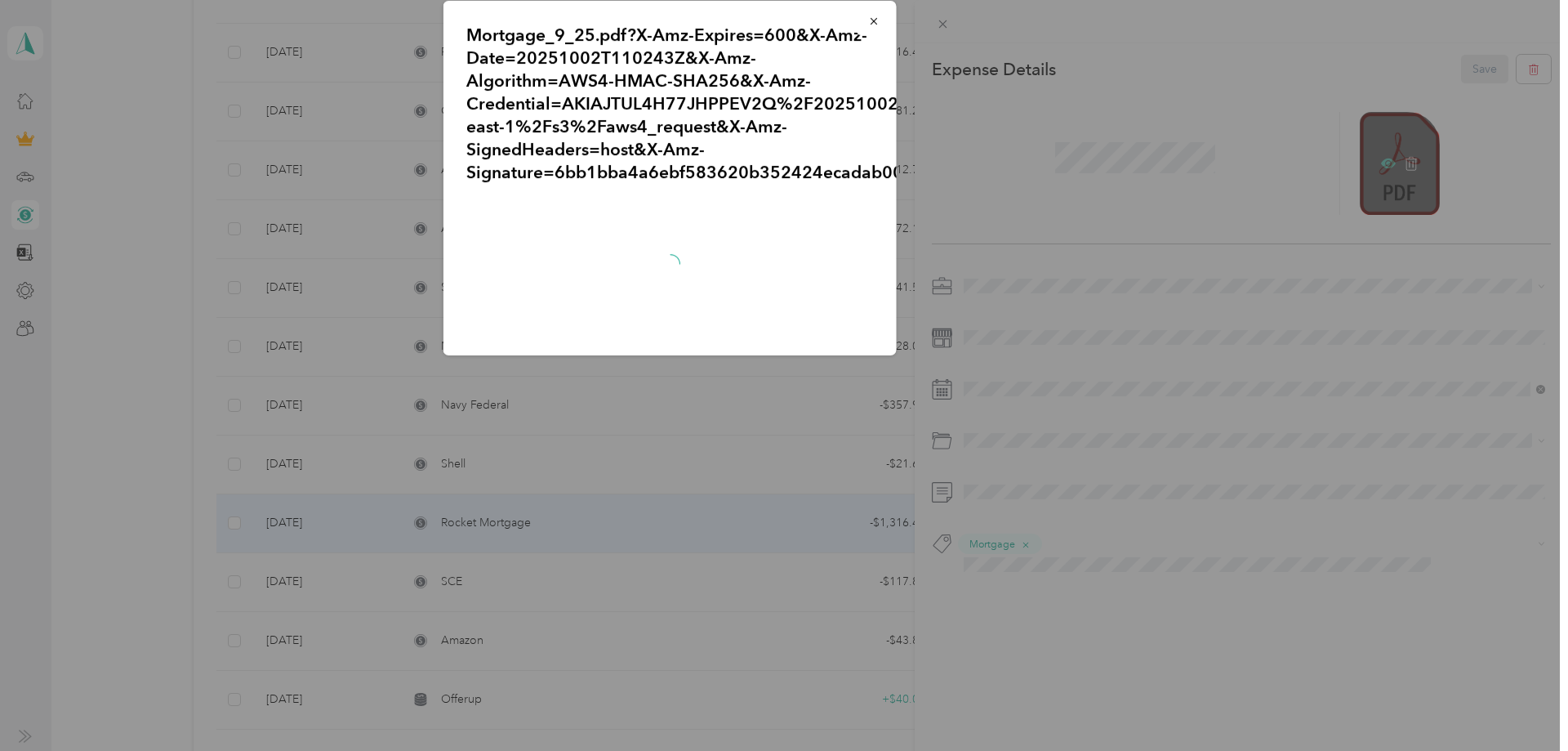
scroll to position [500, 0]
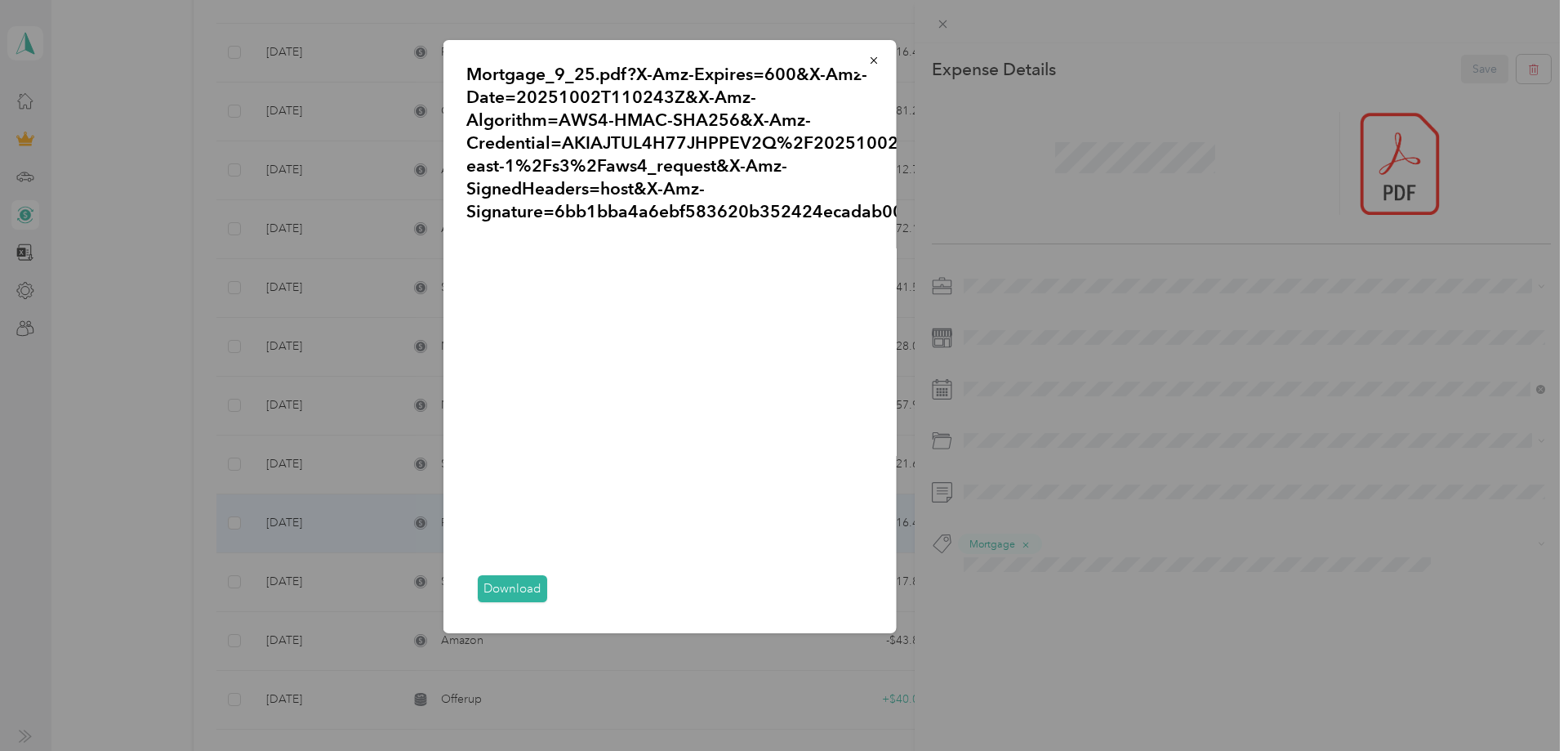
click at [183, 464] on div at bounding box center [784, 375] width 1568 height 751
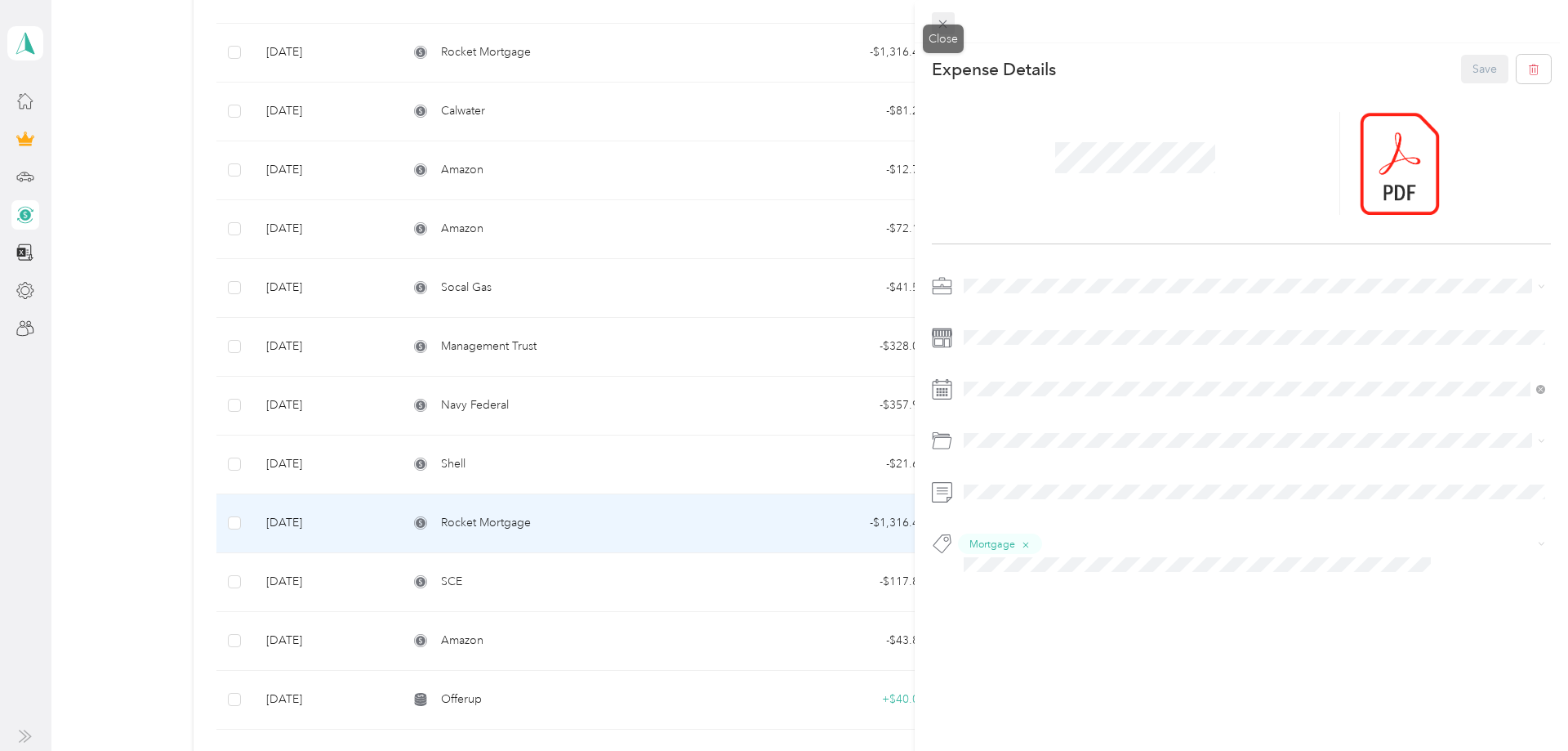
click at [942, 20] on icon at bounding box center [942, 24] width 14 height 14
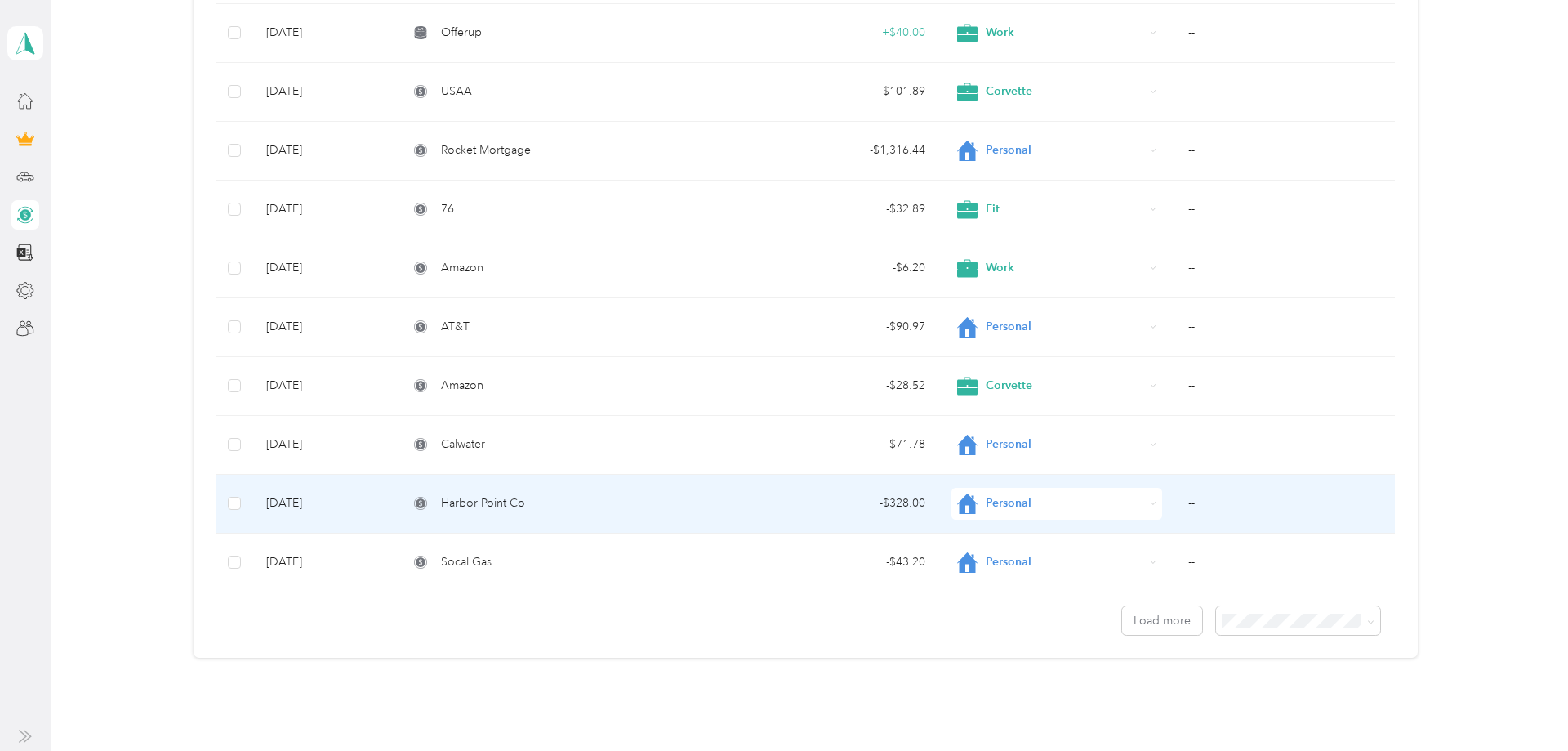
scroll to position [1243, 0]
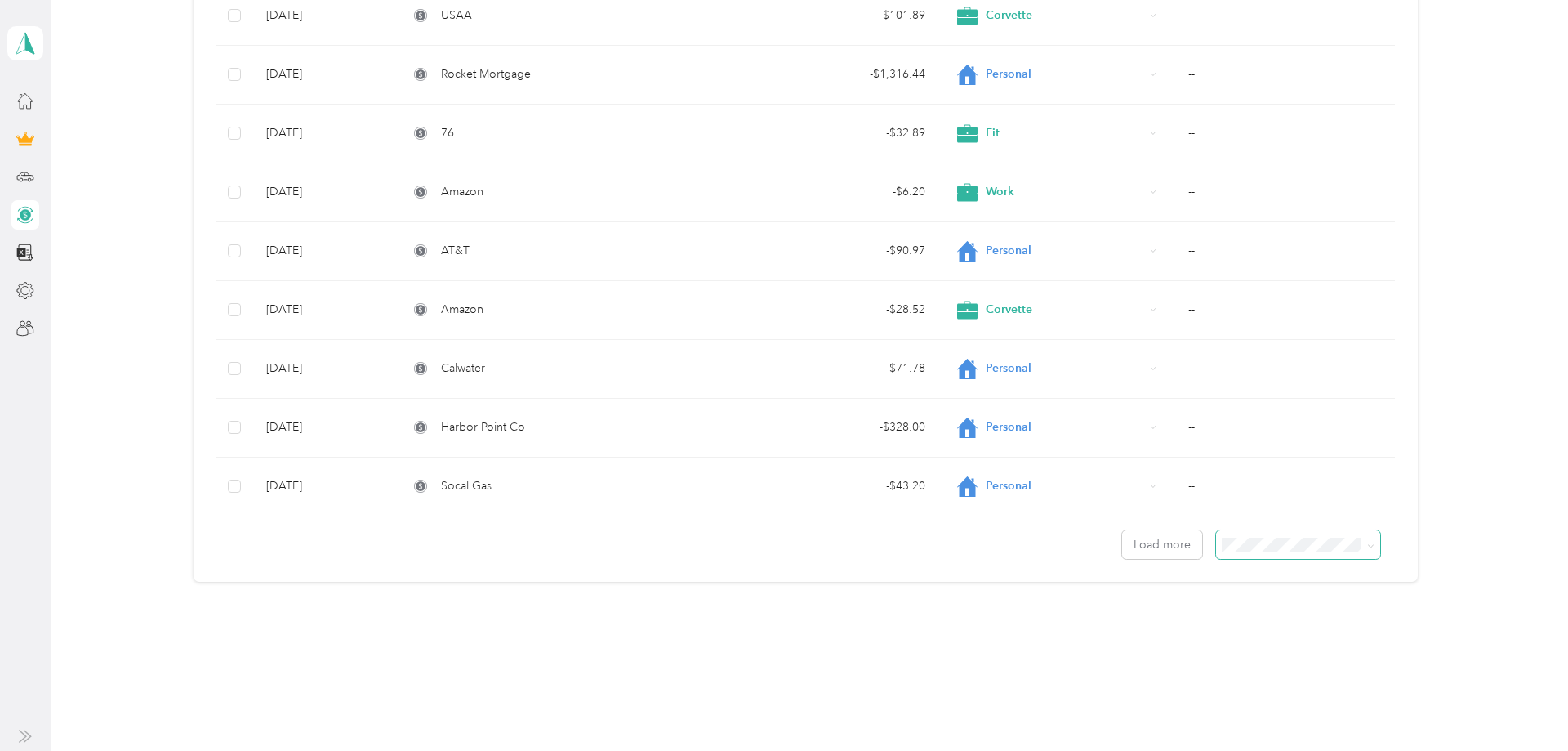
click at [1230, 536] on span at bounding box center [1298, 544] width 164 height 29
click at [1269, 634] on span "100 per load" at bounding box center [1267, 632] width 67 height 14
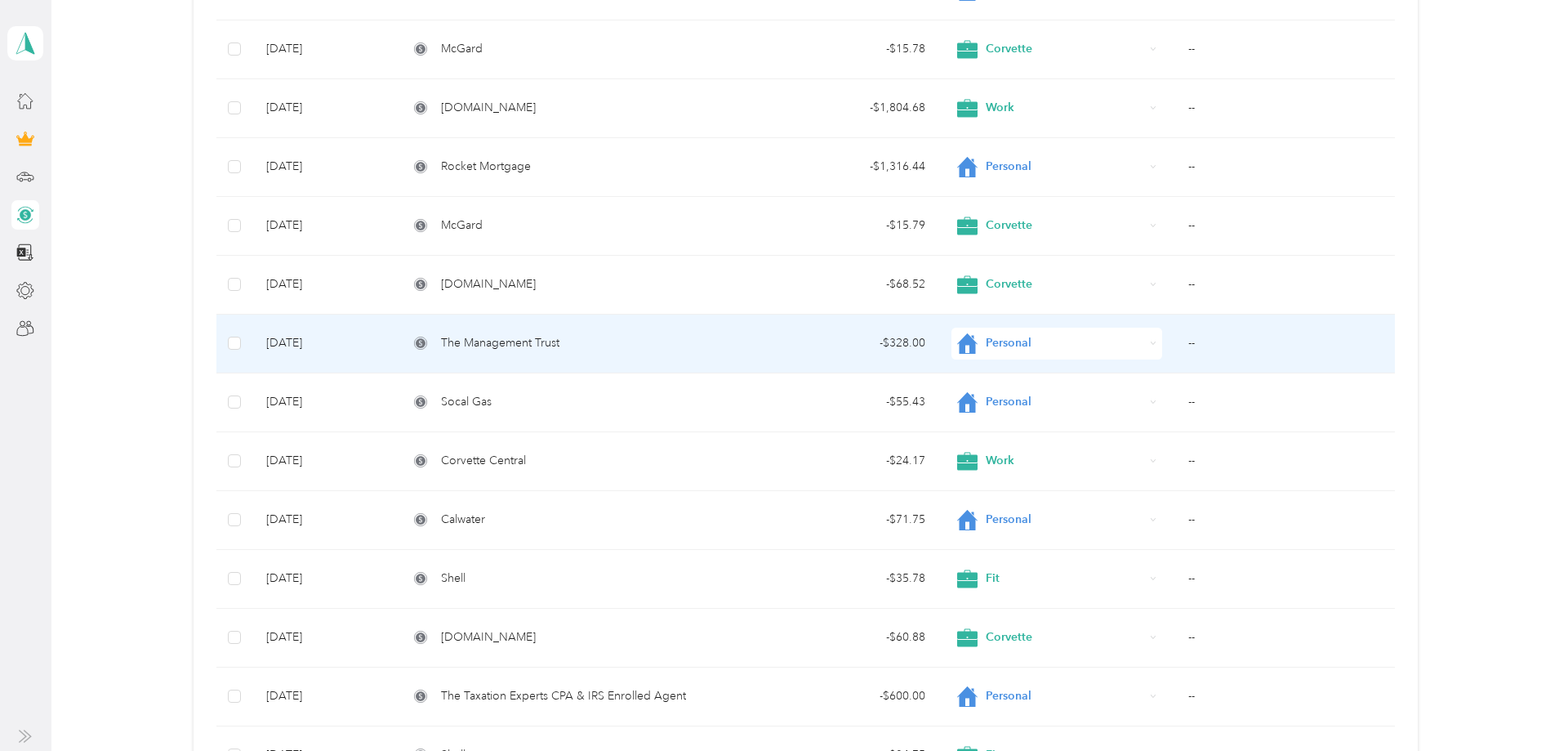
scroll to position [4938, 0]
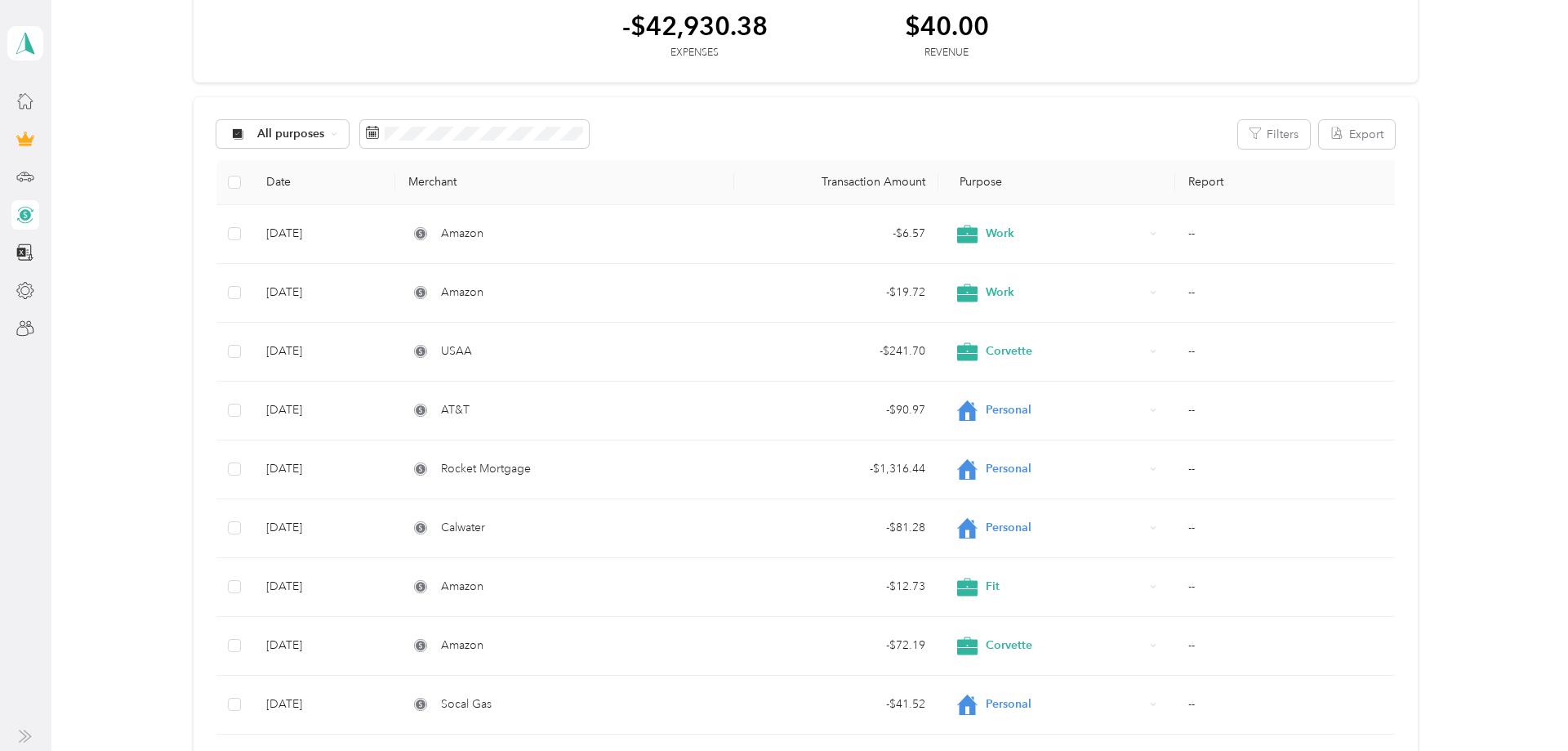
scroll to position [167, 0]
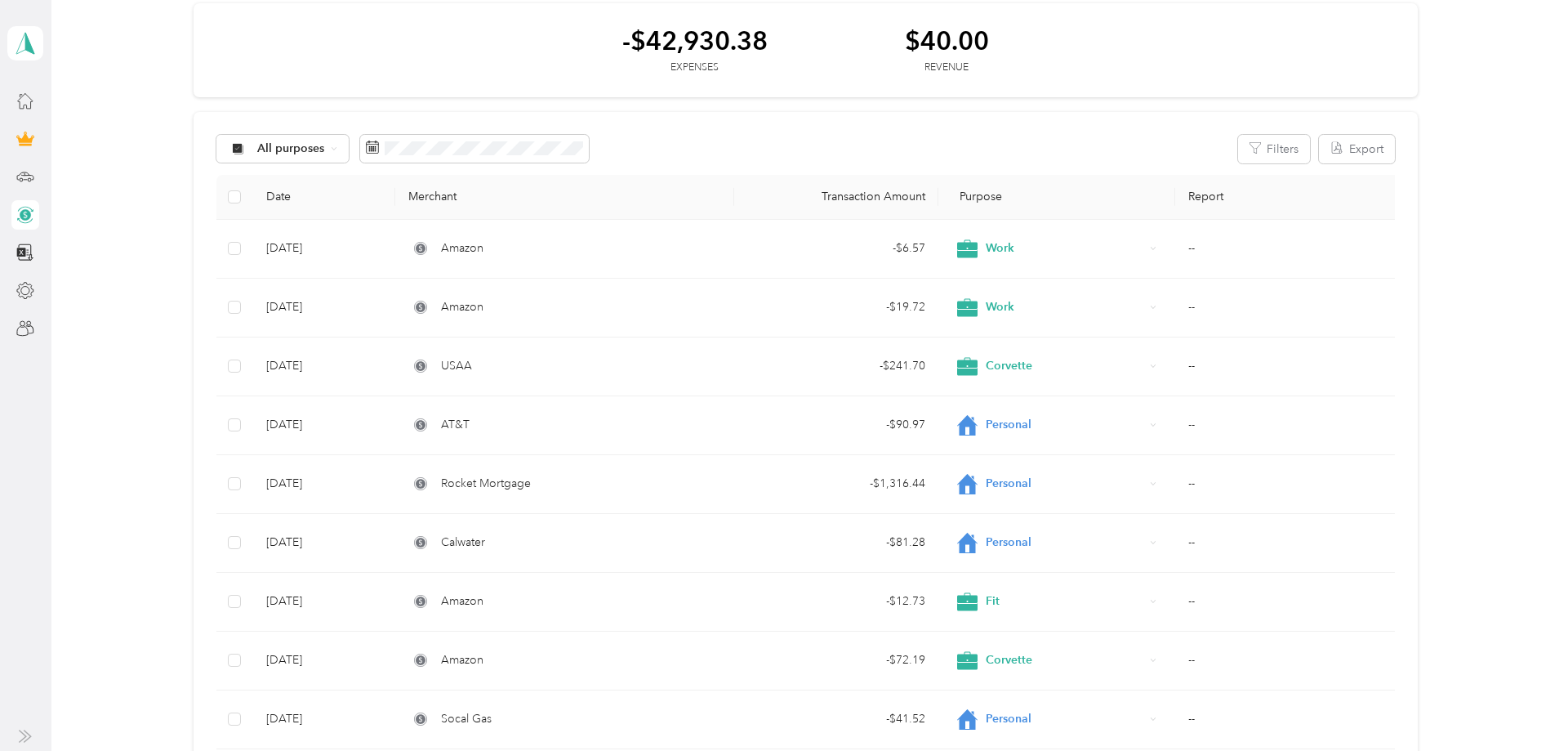
scroll to position [0, 0]
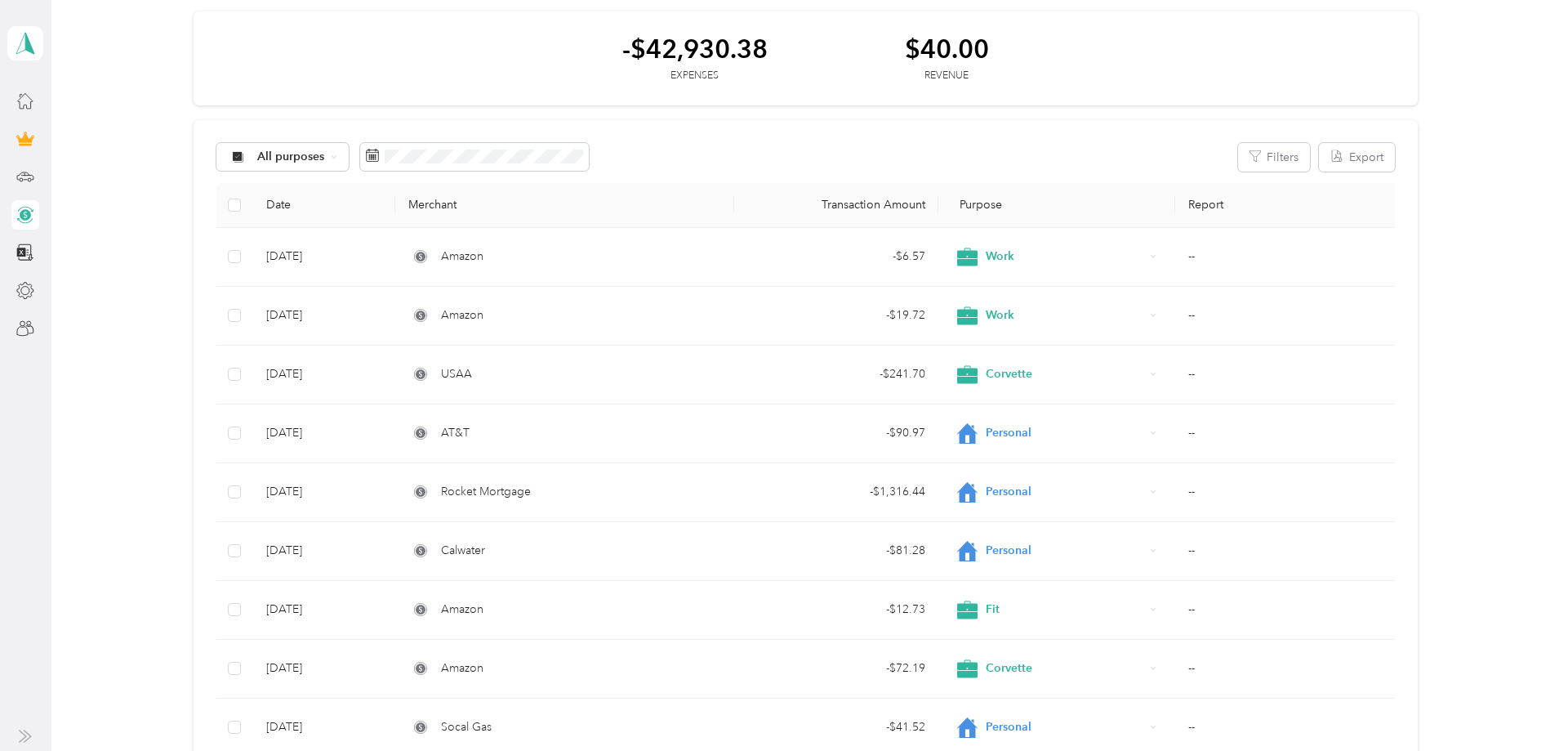
scroll to position [83, 0]
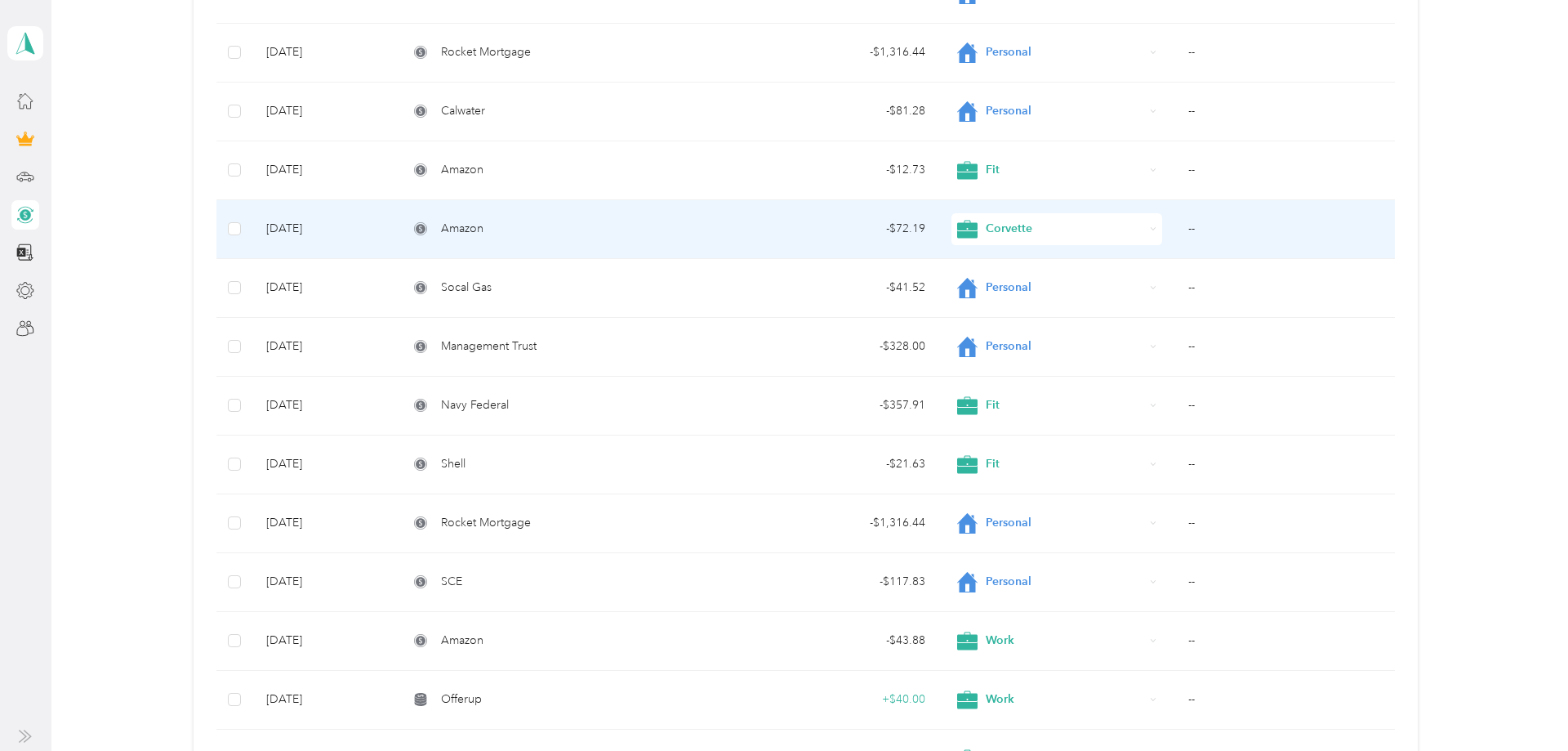
scroll to position [0, 0]
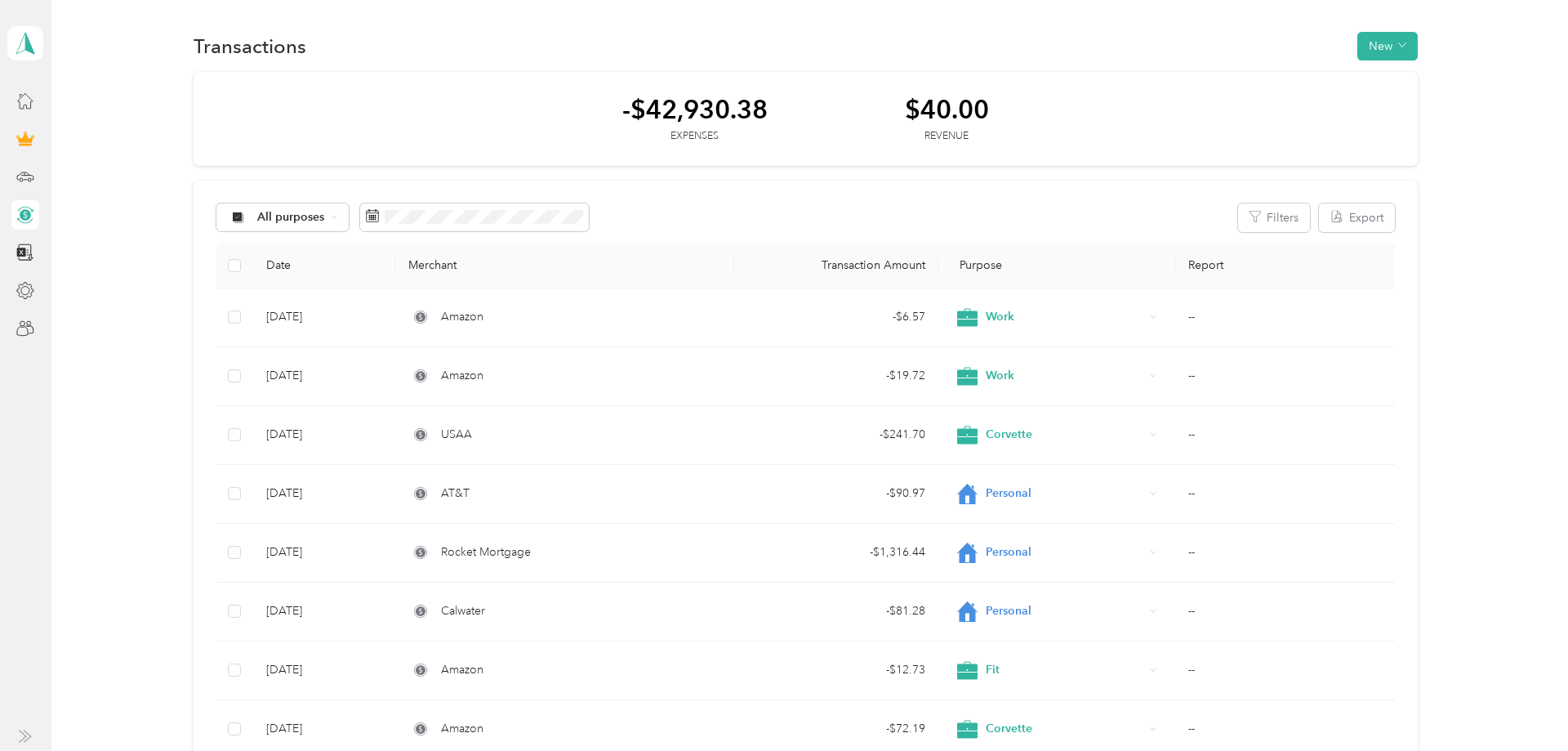
drag, startPoint x: 650, startPoint y: 114, endPoint x: 773, endPoint y: 105, distance: 123.3
click at [768, 105] on div "-$42,930.38" at bounding box center [695, 109] width 145 height 29
click at [768, 118] on div "-$42,930.38" at bounding box center [695, 109] width 145 height 29
drag, startPoint x: 170, startPoint y: 358, endPoint x: 120, endPoint y: 20, distance: 341.7
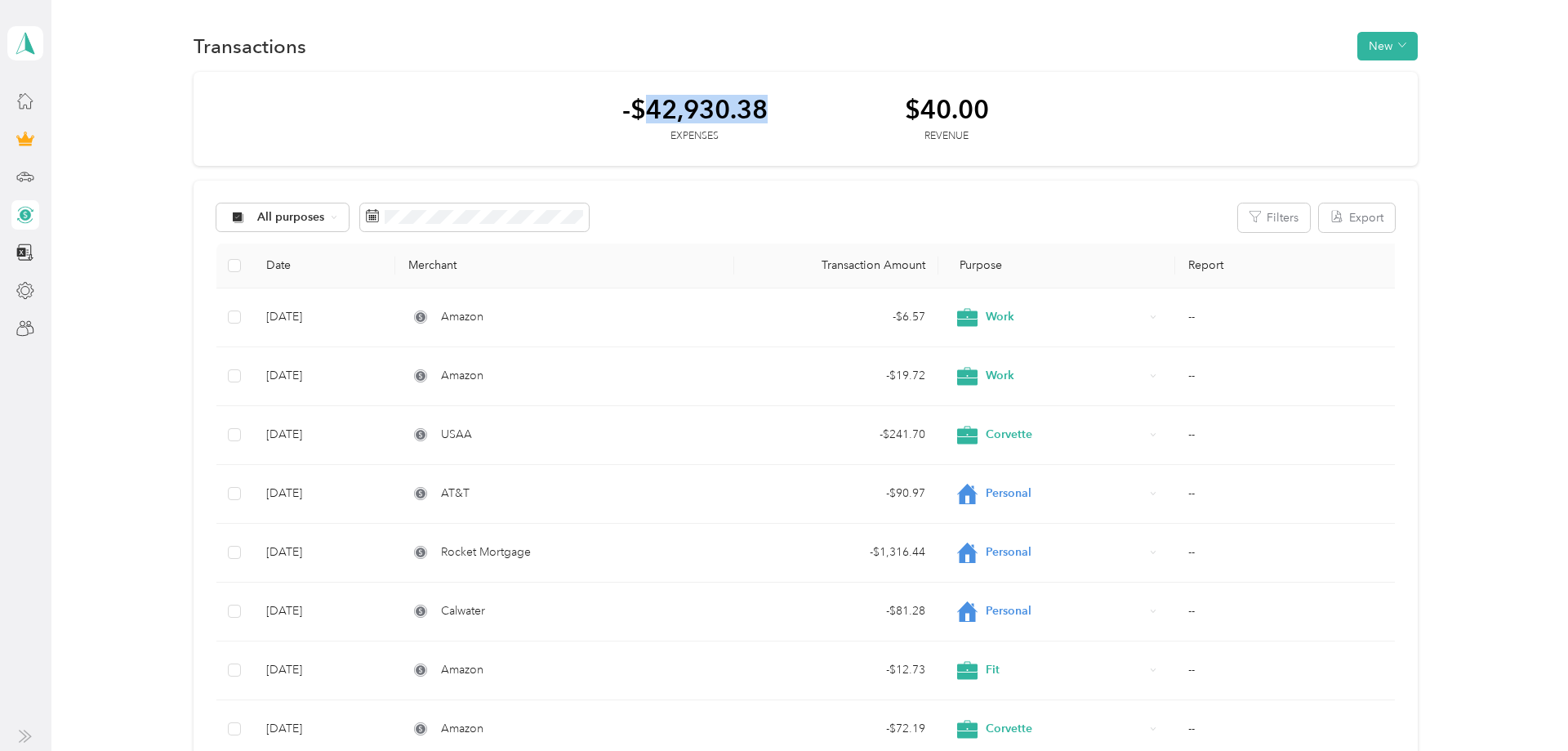
drag, startPoint x: 650, startPoint y: 110, endPoint x: 766, endPoint y: 107, distance: 116.0
click at [766, 107] on div "-$42,930.38" at bounding box center [695, 109] width 145 height 29
drag, startPoint x: 766, startPoint y: 107, endPoint x: 764, endPoint y: 129, distance: 22.1
click at [765, 107] on div "-$42,930.38" at bounding box center [695, 109] width 145 height 29
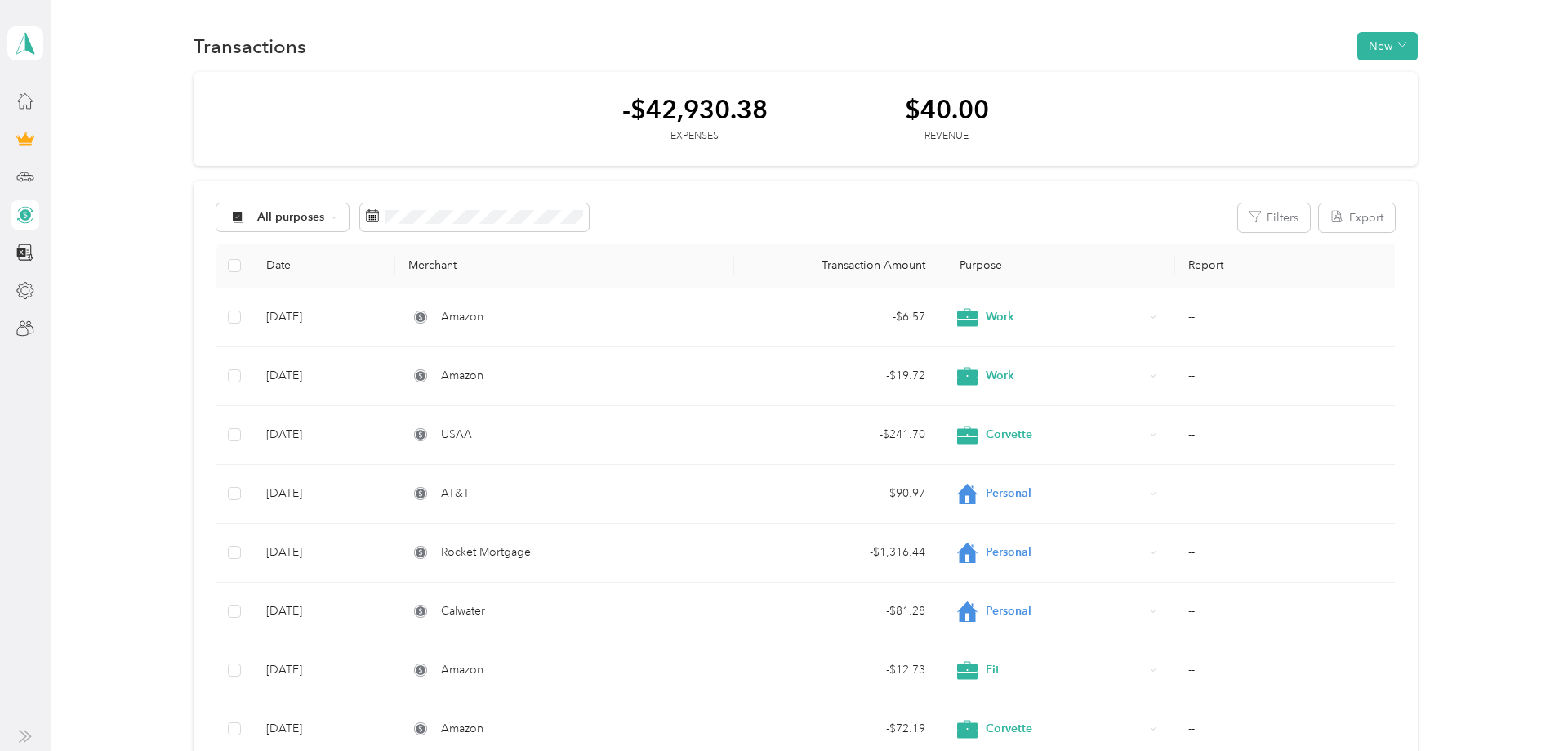
drag, startPoint x: 651, startPoint y: 102, endPoint x: 779, endPoint y: 108, distance: 128.1
click at [768, 108] on div "-$42,930.38" at bounding box center [695, 109] width 145 height 29
click at [775, 109] on div "-$42,930.38 Expenses $40.00 Revenue" at bounding box center [805, 119] width 1223 height 95
